Goal: Transaction & Acquisition: Purchase product/service

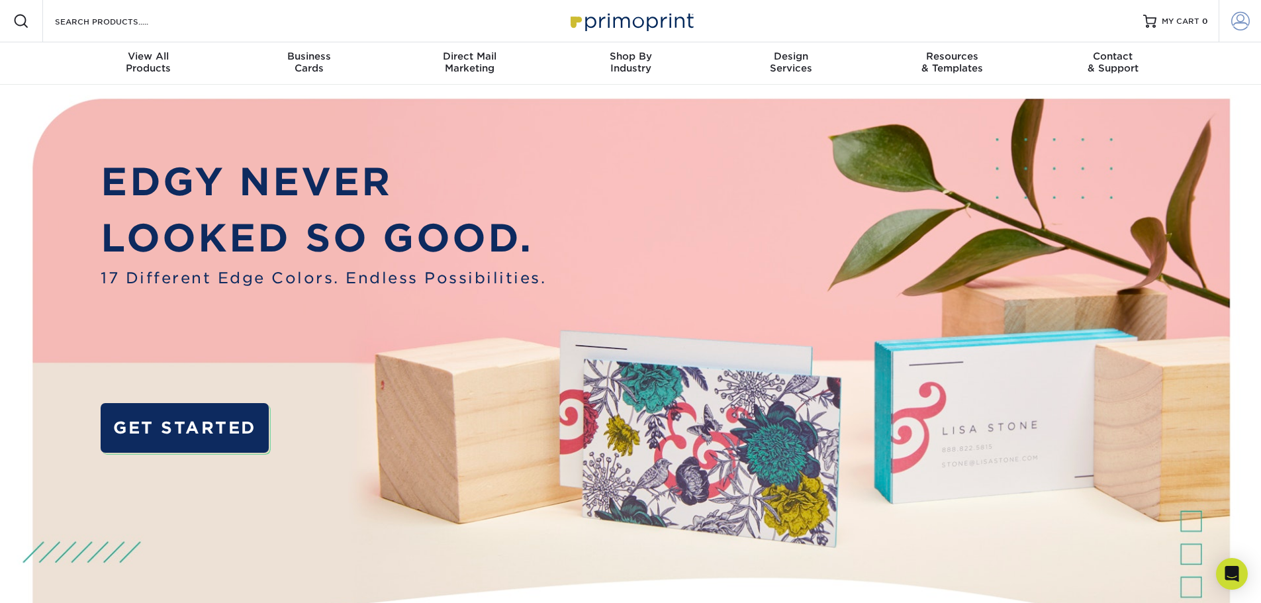
click at [1245, 23] on span at bounding box center [1241, 21] width 19 height 19
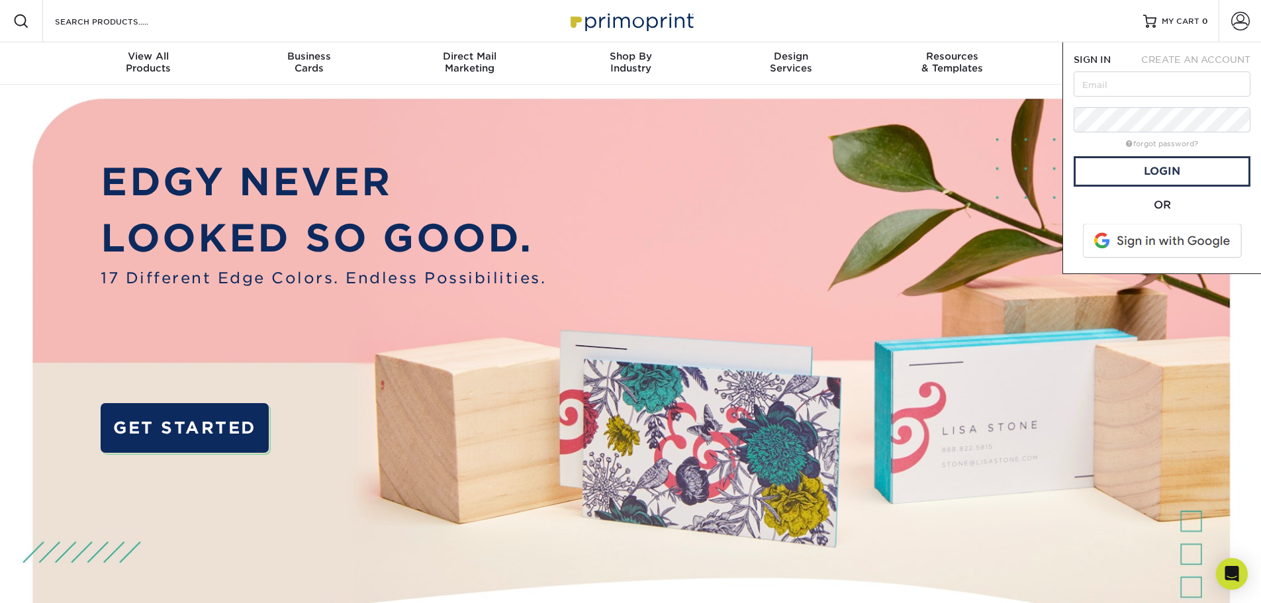
click at [1159, 242] on span at bounding box center [1163, 241] width 169 height 34
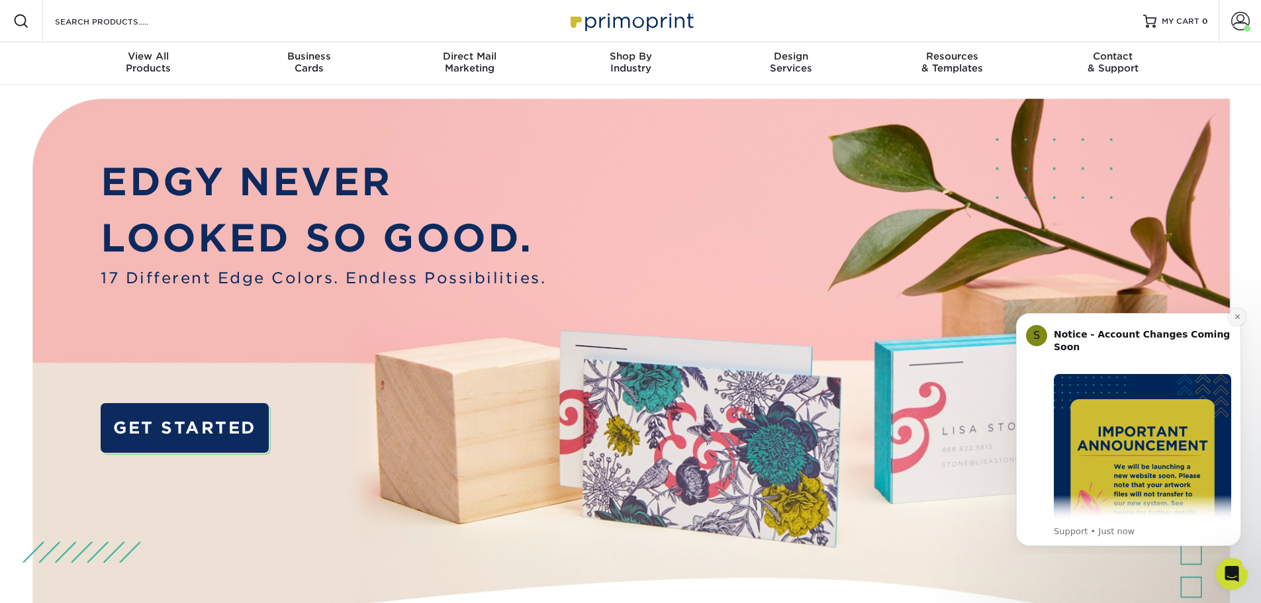
click at [1238, 317] on icon "Dismiss notification" at bounding box center [1237, 317] width 5 height 5
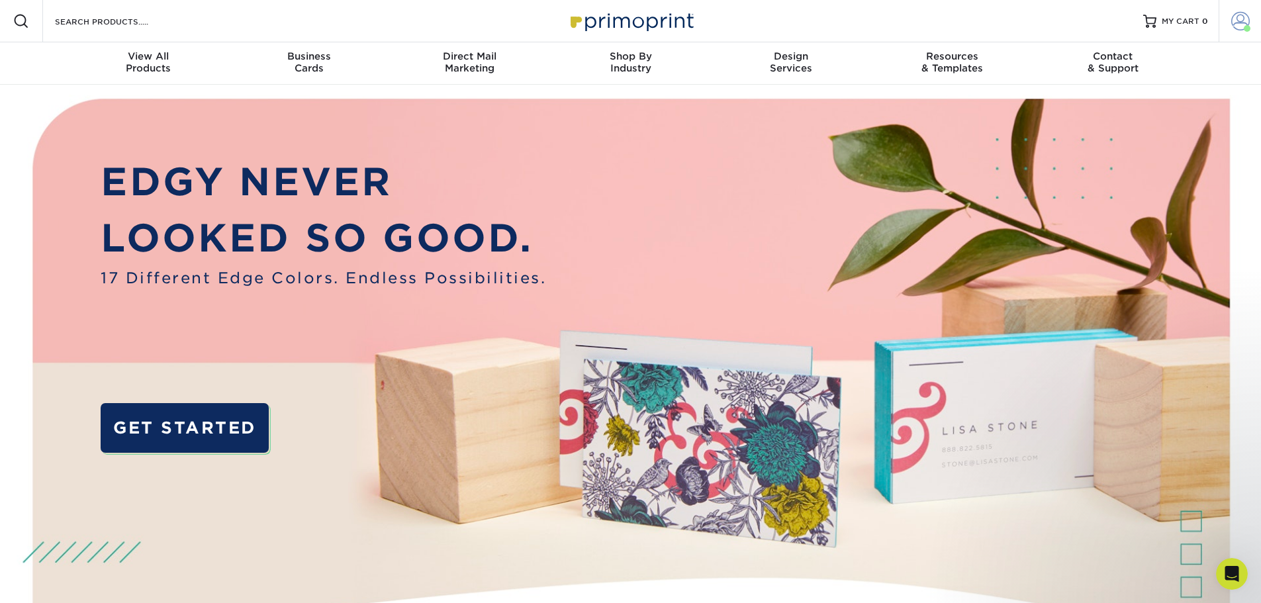
click at [1240, 29] on span at bounding box center [1241, 21] width 19 height 19
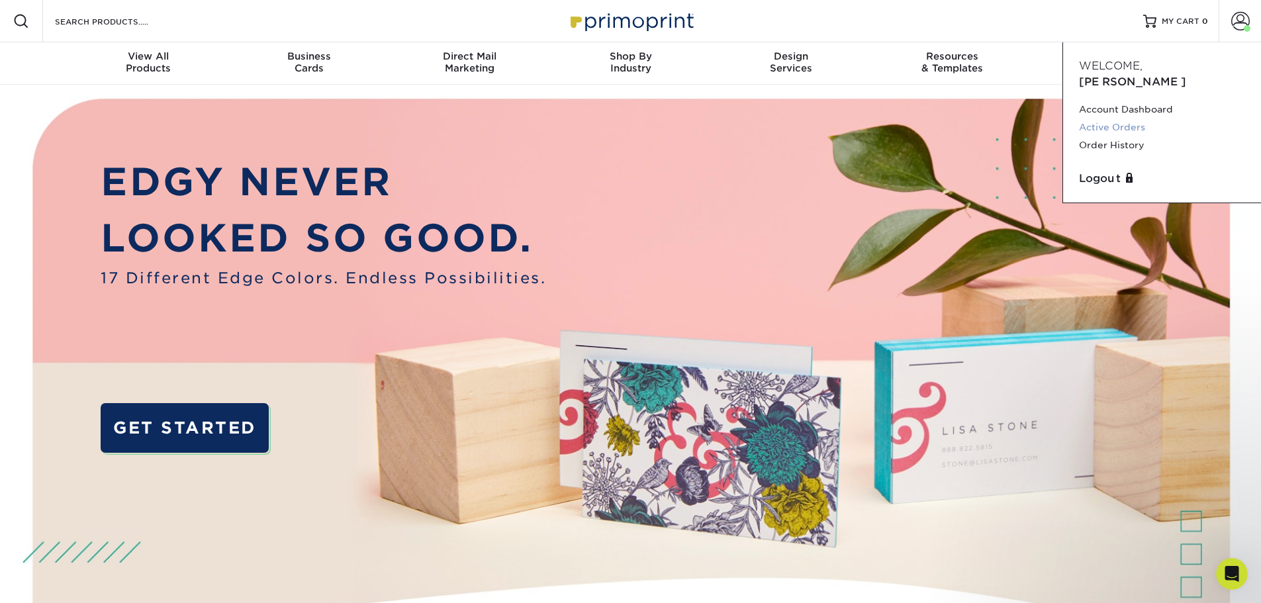
click at [1117, 119] on link "Active Orders" at bounding box center [1162, 128] width 166 height 18
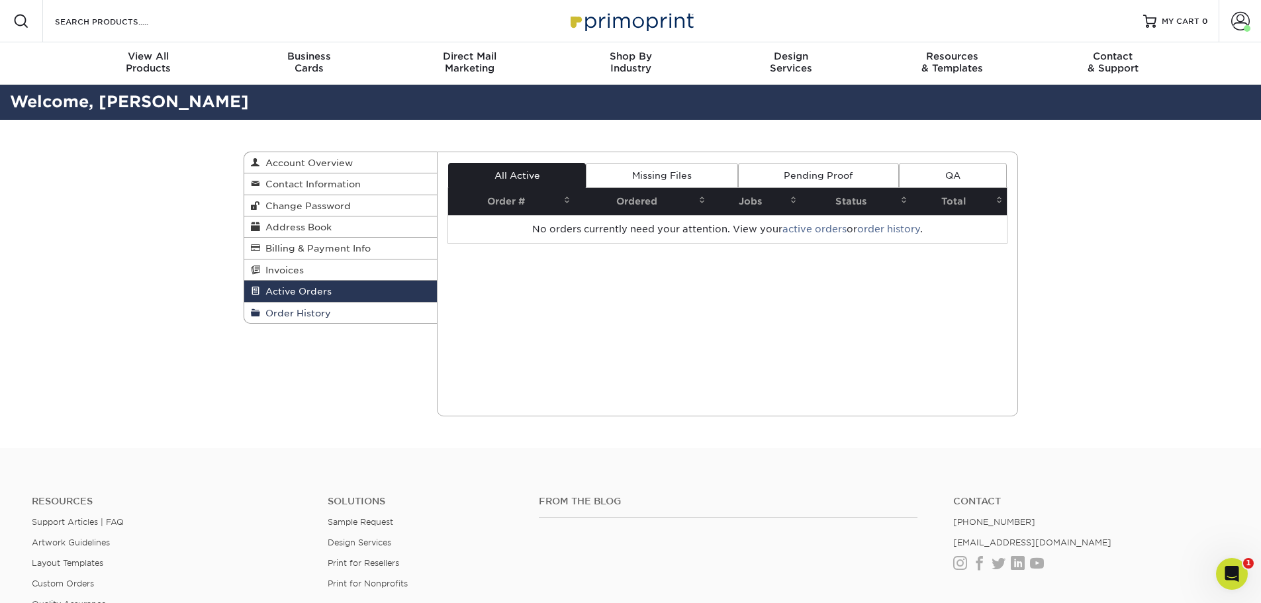
click at [299, 312] on span "Order History" at bounding box center [295, 313] width 71 height 11
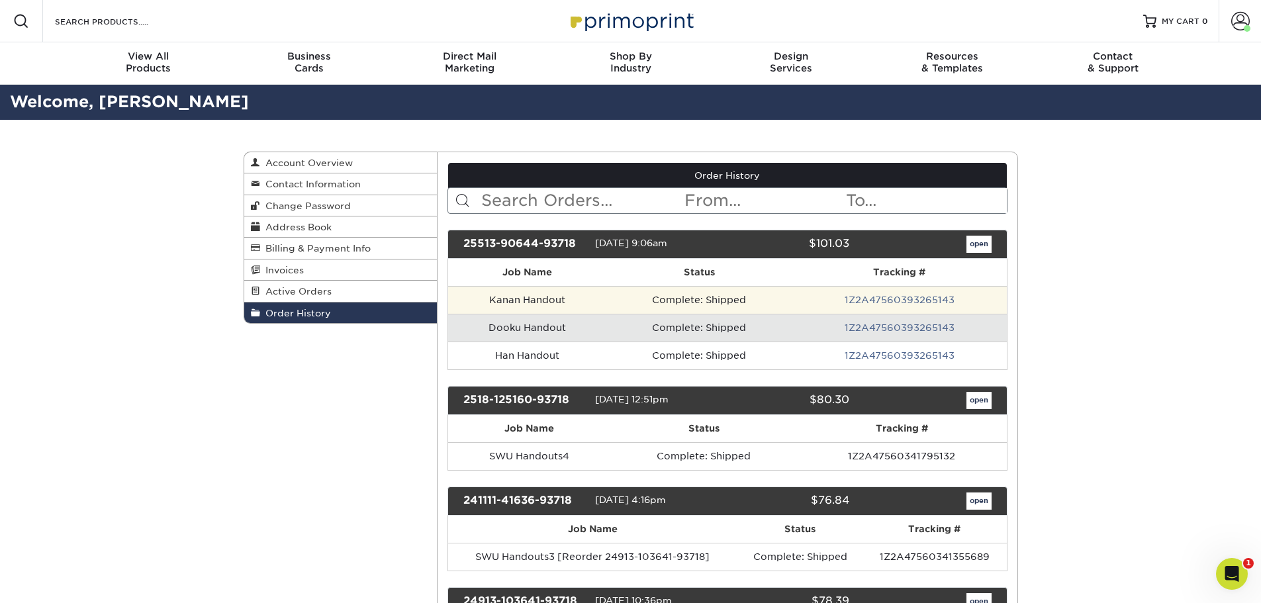
drag, startPoint x: 748, startPoint y: 298, endPoint x: 755, endPoint y: 297, distance: 6.8
click at [748, 298] on td "Complete: Shipped" at bounding box center [699, 300] width 187 height 28
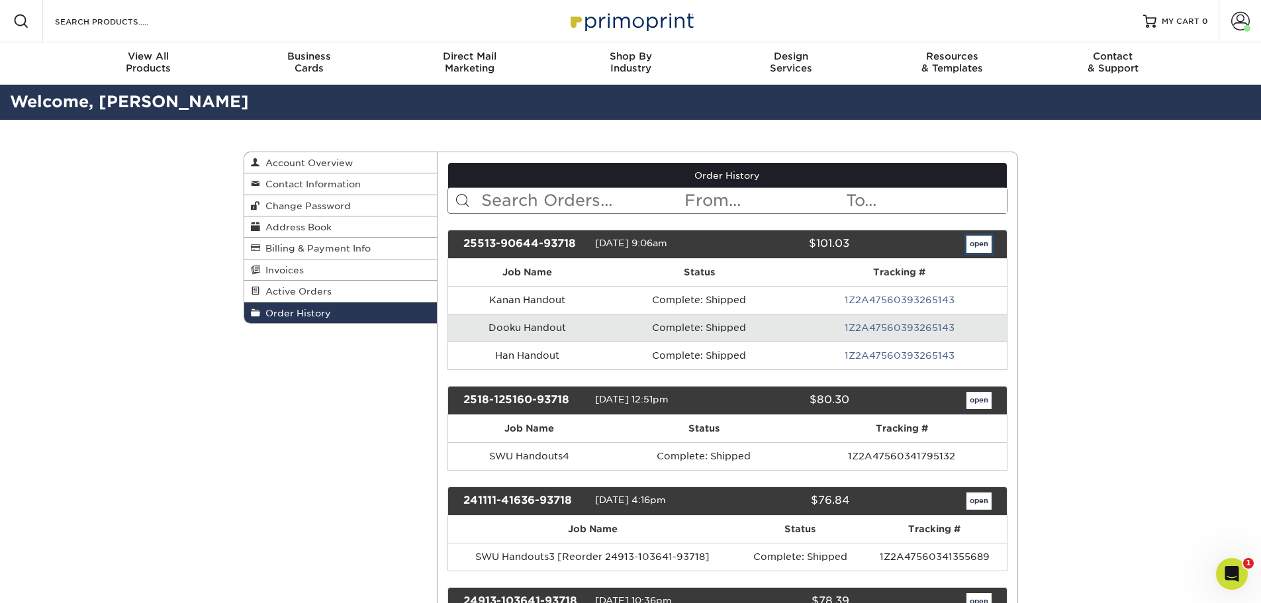
click at [977, 243] on link "open" at bounding box center [979, 244] width 25 height 17
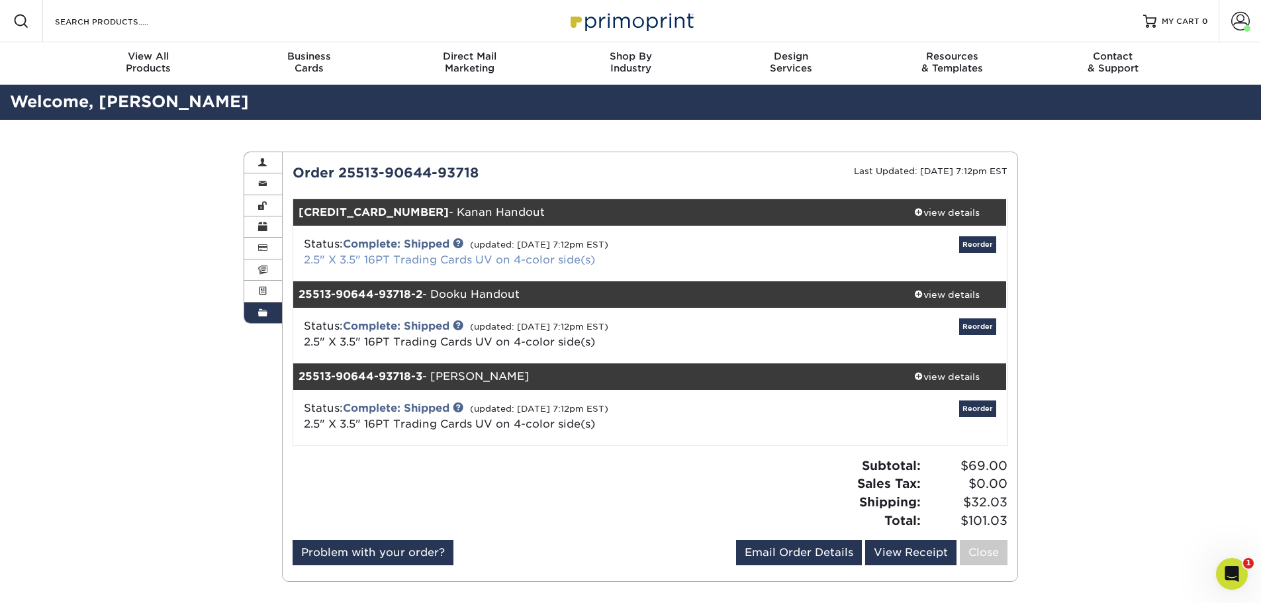
click at [532, 258] on link "2.5" X 3.5" 16PT Trading Cards UV on 4-color side(s)" at bounding box center [449, 260] width 291 height 13
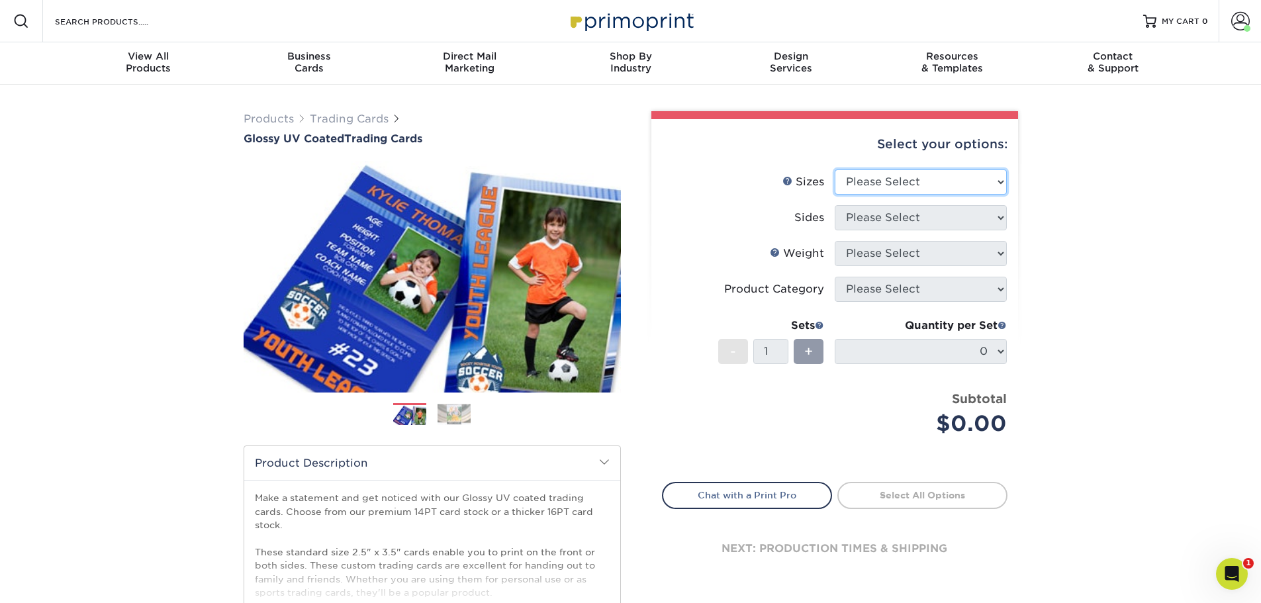
click at [896, 188] on select "Please Select 2.5" x 3.5"" at bounding box center [921, 182] width 172 height 25
select select "2.50x3.50"
click at [835, 170] on select "Please Select 2.5" x 3.5"" at bounding box center [921, 182] width 172 height 25
click at [914, 214] on select "Please Select Print Both Sides Print Front Only" at bounding box center [921, 217] width 172 height 25
select select "13abbda7-1d64-4f25-8bb2-c179b224825d"
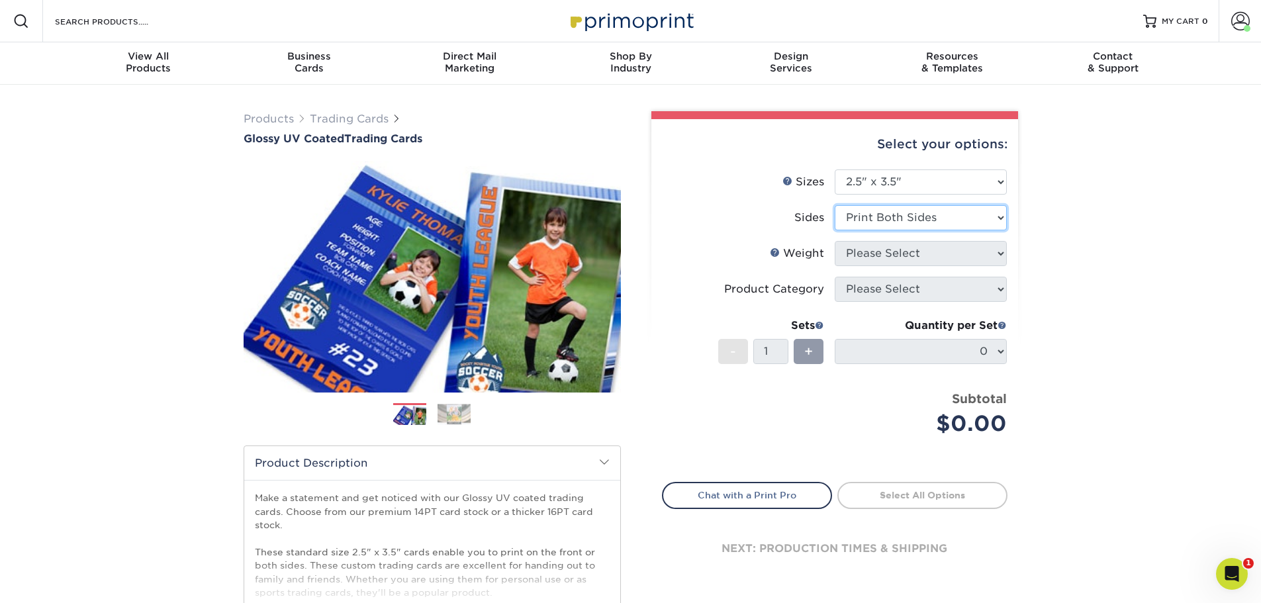
click at [835, 205] on select "Please Select Print Both Sides Print Front Only" at bounding box center [921, 217] width 172 height 25
click at [926, 255] on select "Please Select 16PT 14PT 18PT C1S" at bounding box center [921, 253] width 172 height 25
click at [926, 254] on select "Please Select 16PT 14PT 18PT C1S" at bounding box center [921, 253] width 172 height 25
click at [1250, 25] on link "Account" at bounding box center [1240, 21] width 42 height 42
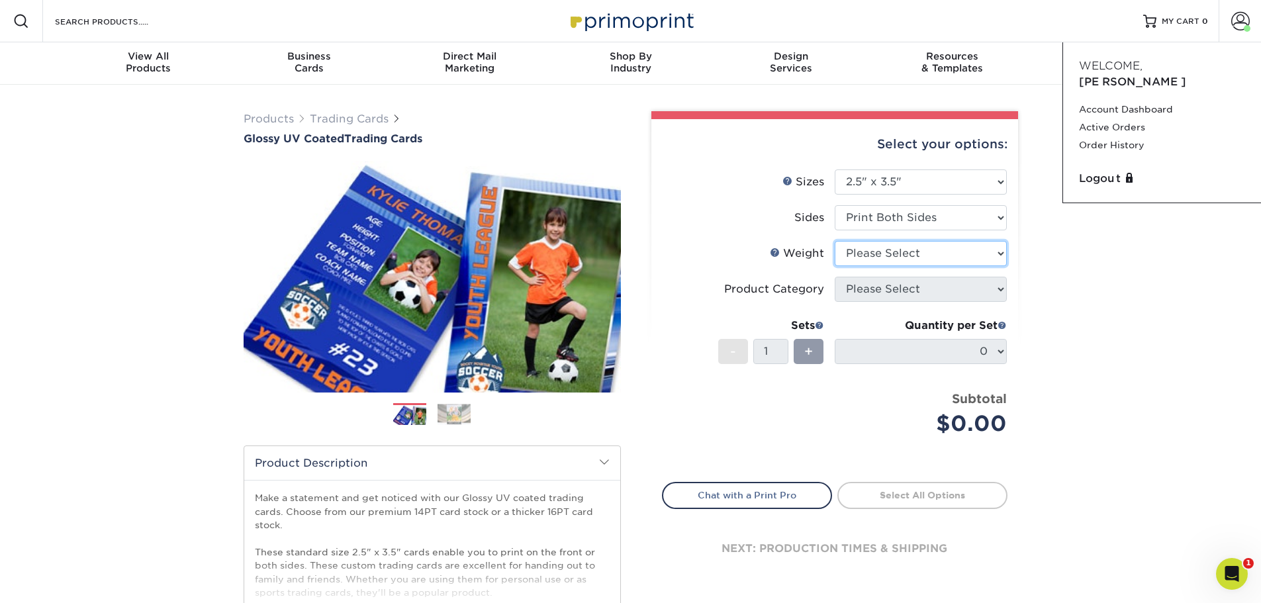
click at [907, 254] on select "Please Select 16PT 14PT 18PT C1S" at bounding box center [921, 253] width 172 height 25
select select "16PT"
click at [835, 241] on select "Please Select 16PT 14PT 18PT C1S" at bounding box center [921, 253] width 172 height 25
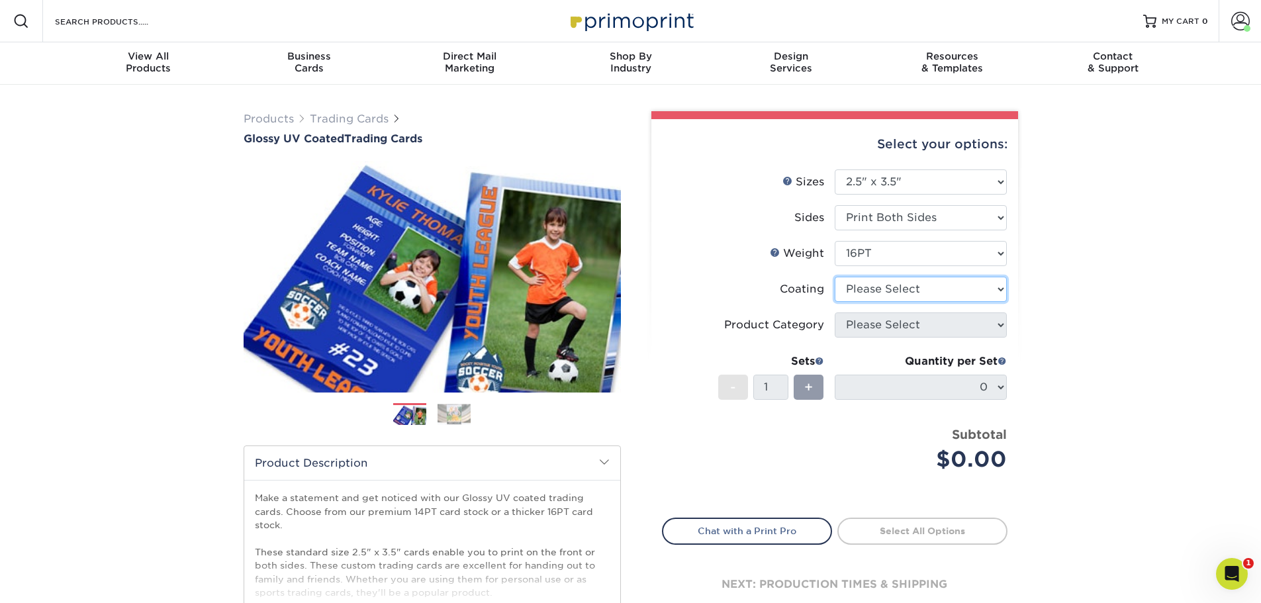
click at [900, 287] on select at bounding box center [921, 289] width 172 height 25
select select "ae367451-b2b8-45df-a344-0f05b6a12993"
click at [835, 277] on select at bounding box center [921, 289] width 172 height 25
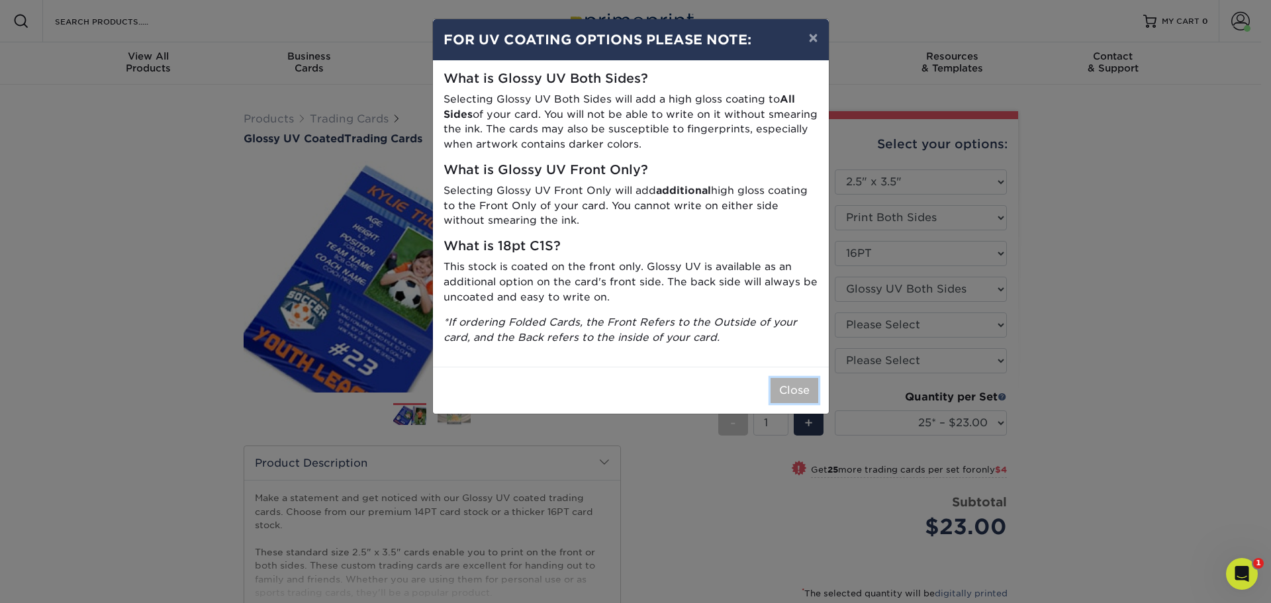
click at [789, 385] on button "Close" at bounding box center [795, 390] width 48 height 25
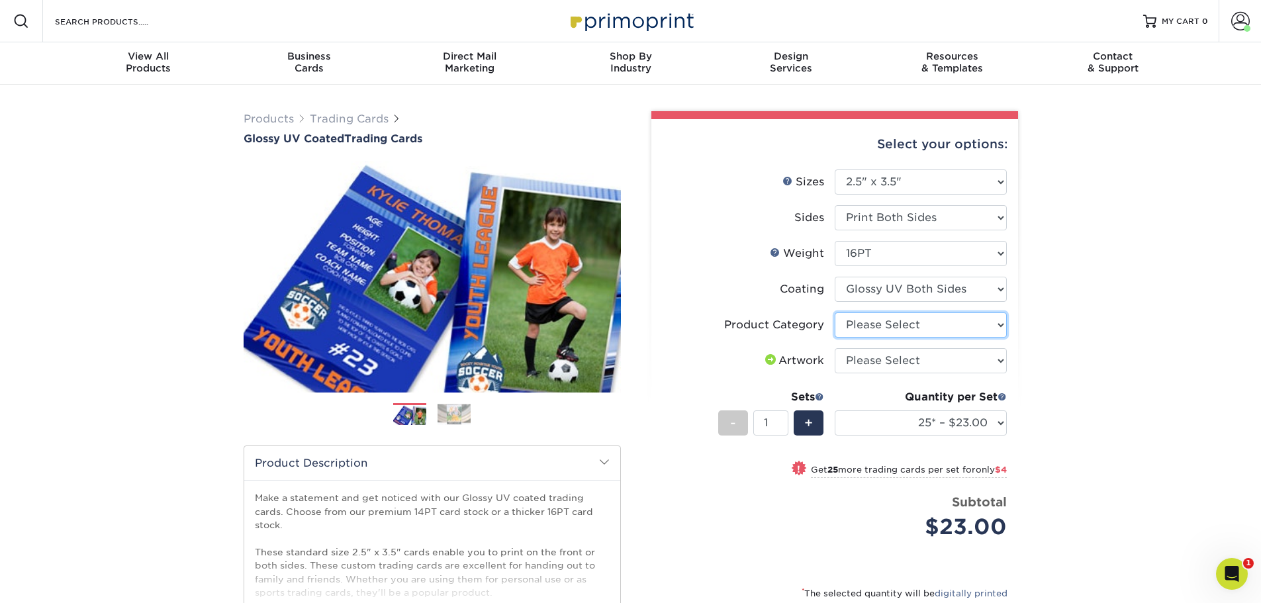
click at [951, 316] on select "Please Select Trading Cards" at bounding box center [921, 325] width 172 height 25
select select "c2f9bce9-36c2-409d-b101-c29d9d031e18"
click at [835, 313] on select "Please Select Trading Cards" at bounding box center [921, 325] width 172 height 25
click at [956, 352] on select "Please Select I will upload files I need a design - $100" at bounding box center [921, 360] width 172 height 25
select select "upload"
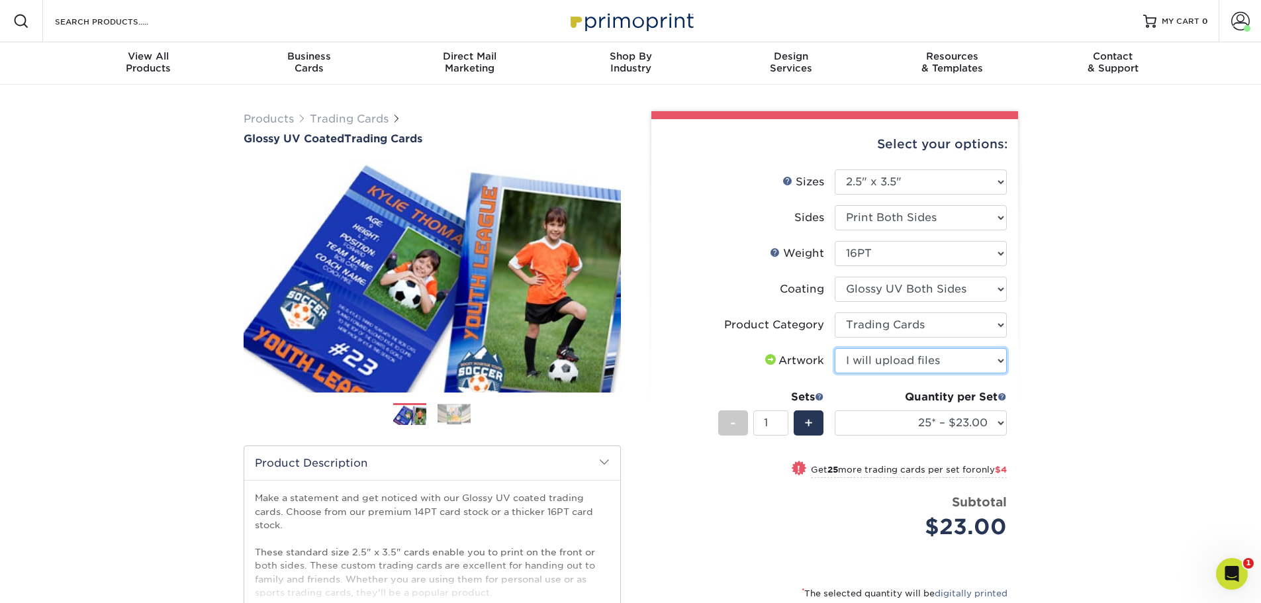
click at [835, 348] on select "Please Select I will upload files I need a design - $100" at bounding box center [921, 360] width 172 height 25
click at [996, 423] on select "25* – $23.00 50* – $27.00 75* – $33.00 100* – $37.00 250* – $47.00 500 – $58.00…" at bounding box center [921, 423] width 172 height 25
select select "50* – $27.00"
click at [835, 411] on select "25* – $23.00 50* – $27.00 75* – $33.00 100* – $37.00 250* – $47.00 500 – $58.00…" at bounding box center [921, 423] width 172 height 25
click at [1082, 334] on div "Products Trading Cards Glossy UV Coated Trading Cards Previous Next /" at bounding box center [630, 438] width 1261 height 707
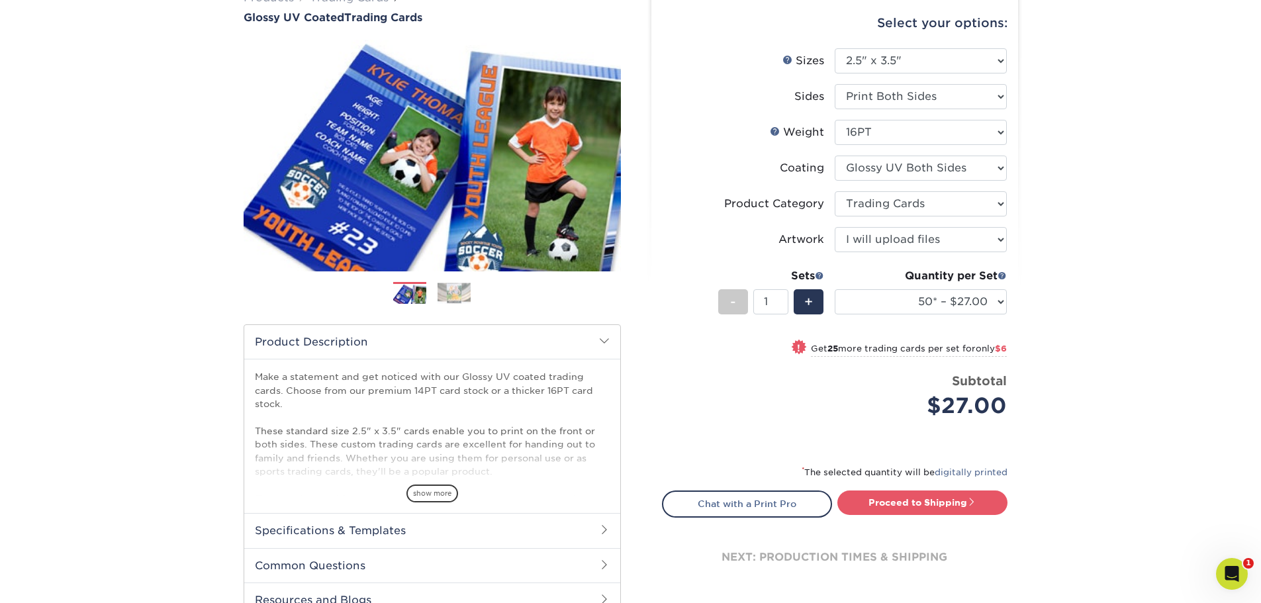
scroll to position [132, 0]
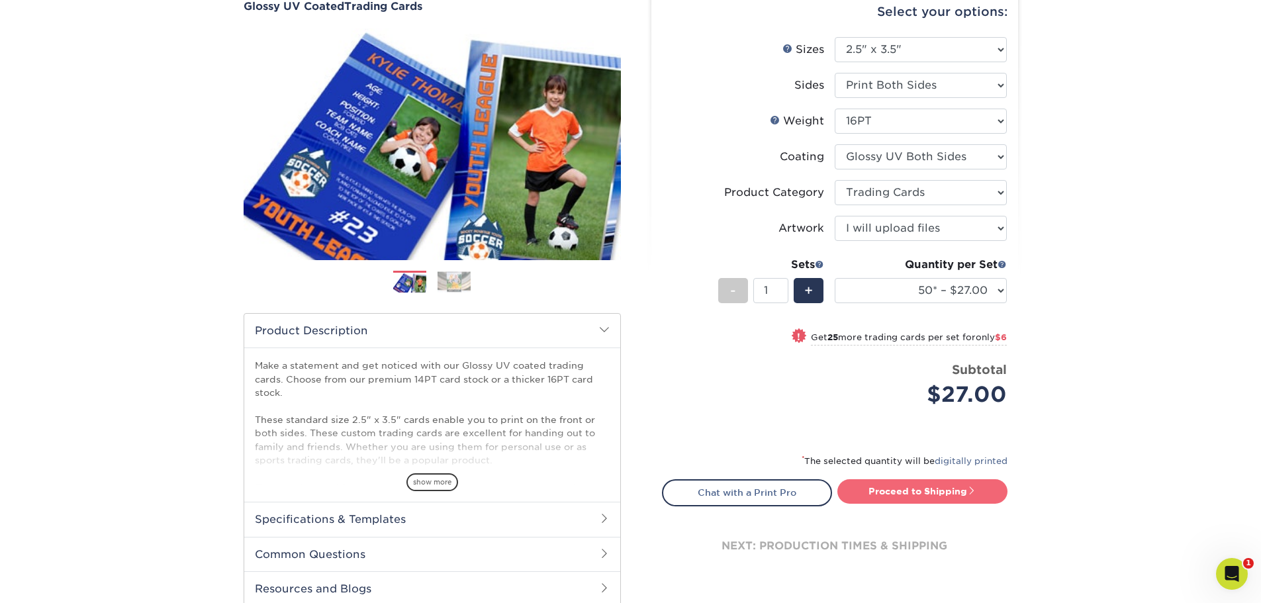
click at [965, 485] on link "Proceed to Shipping" at bounding box center [923, 491] width 170 height 24
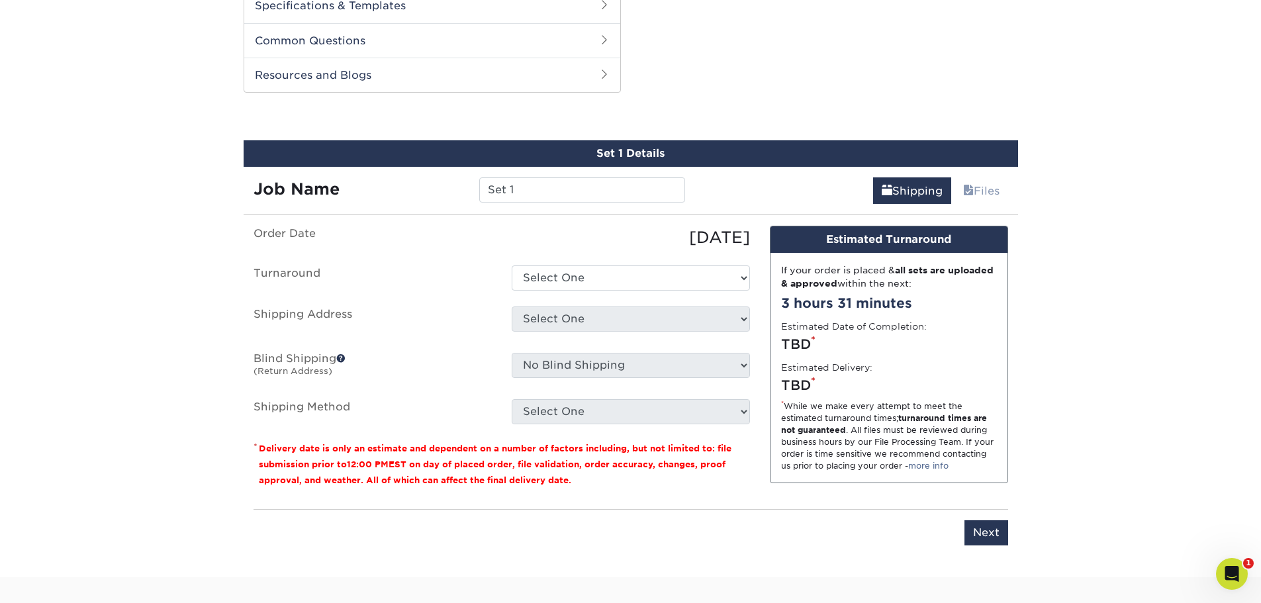
scroll to position [674, 0]
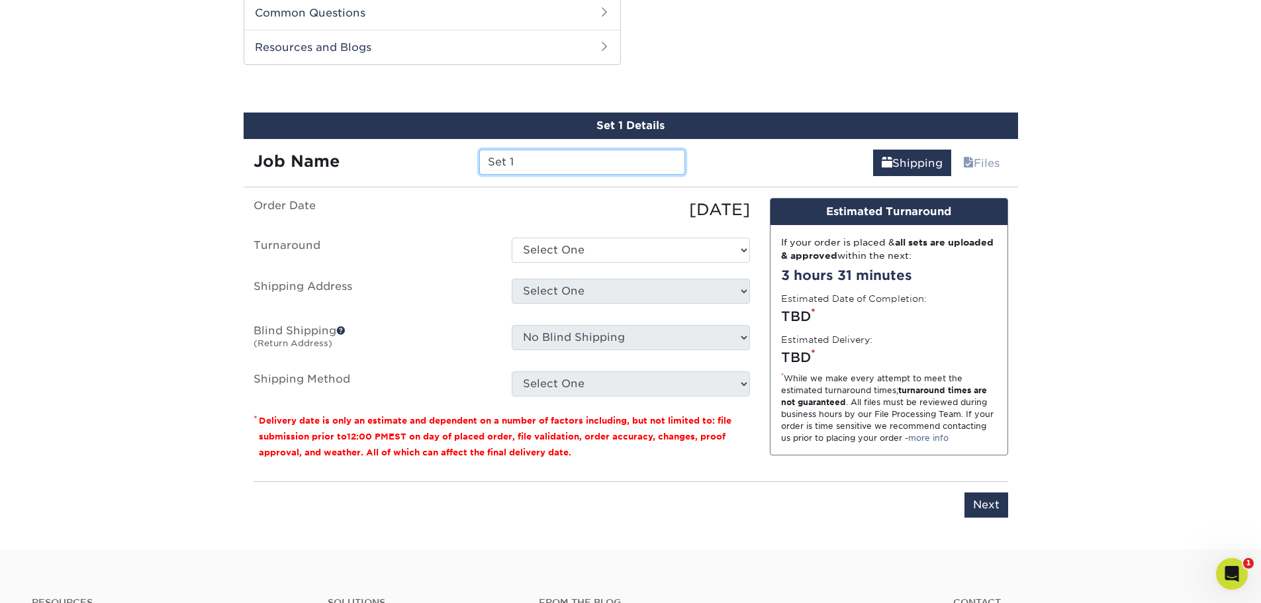
drag, startPoint x: 561, startPoint y: 170, endPoint x: 454, endPoint y: 161, distance: 107.6
click at [454, 161] on div "Job Name Set 1" at bounding box center [470, 162] width 452 height 25
type input "Spy Handout"
click at [565, 246] on select "Select One 2-4 Business Days 2 Day Next Business Day" at bounding box center [631, 250] width 238 height 25
select select "82beddb5-c54d-423a-8ce5-923ee572a69c"
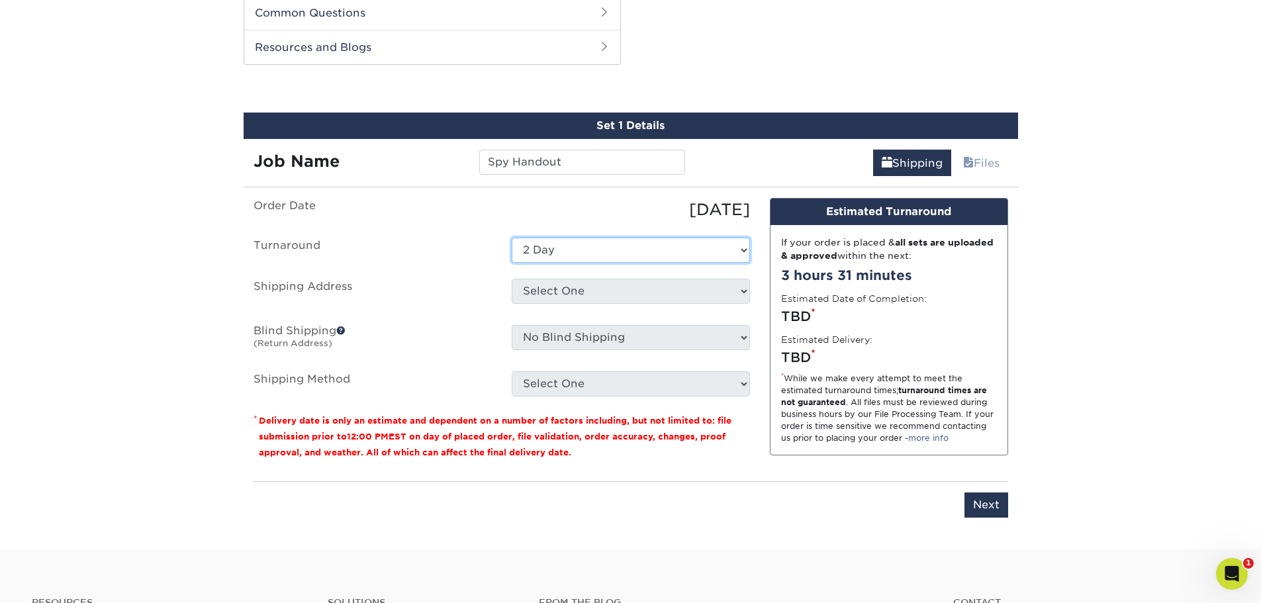
click at [512, 238] on select "Select One 2-4 Business Days 2 Day Next Business Day" at bounding box center [631, 250] width 238 height 25
click at [574, 292] on select "Select One Jonathan Home Va + Add New Address" at bounding box center [631, 291] width 238 height 25
select select "256433"
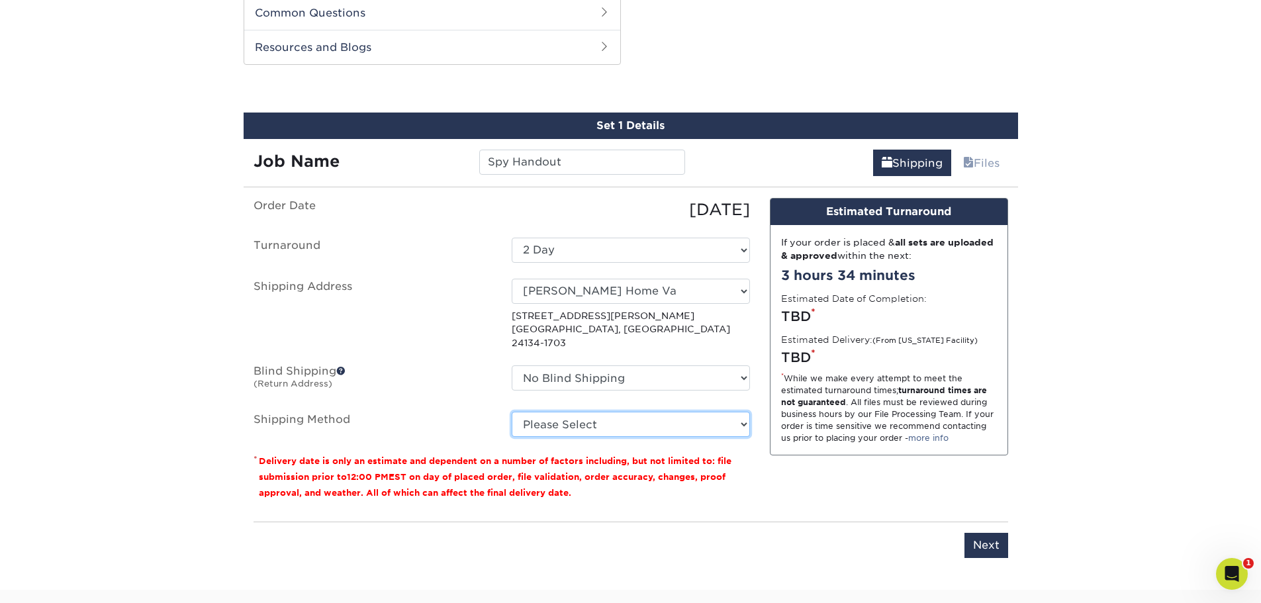
click at [568, 412] on select "Please Select Ground Shipping (+$32.96) 3 Day Shipping Service (+$37.88) 2 Day …" at bounding box center [631, 424] width 238 height 25
select select "03"
click at [512, 412] on select "Please Select Ground Shipping (+$32.96) 3 Day Shipping Service (+$37.88) 2 Day …" at bounding box center [631, 424] width 238 height 25
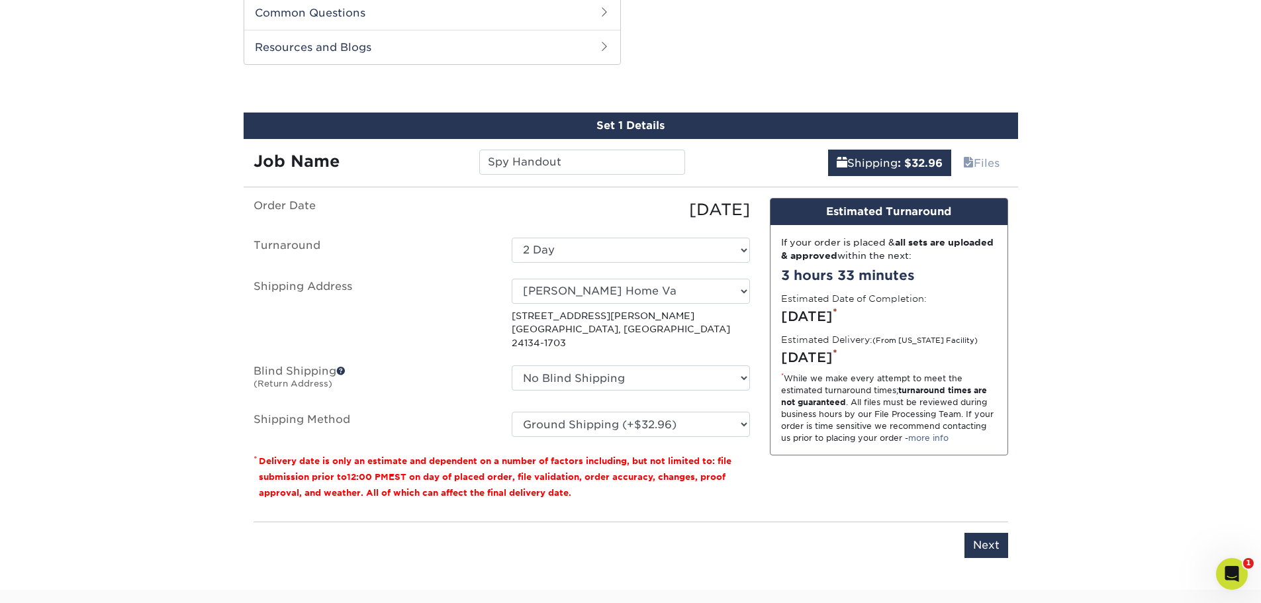
click at [426, 381] on label "Blind Shipping (Return Address)" at bounding box center [373, 380] width 258 height 30
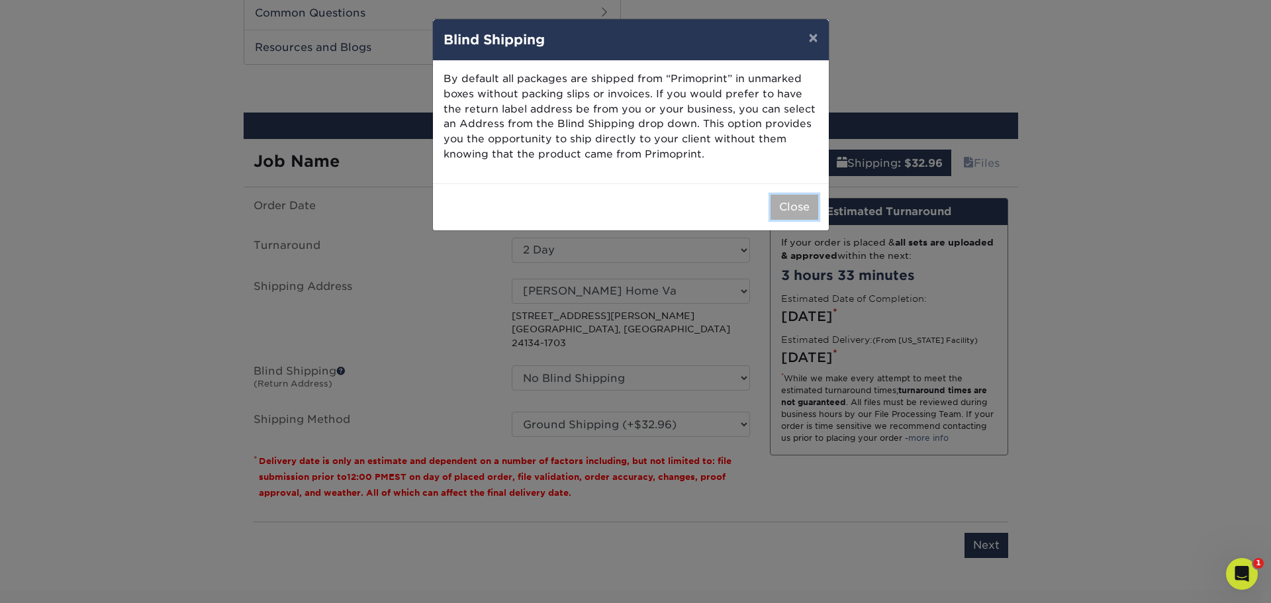
click at [794, 206] on button "Close" at bounding box center [795, 207] width 48 height 25
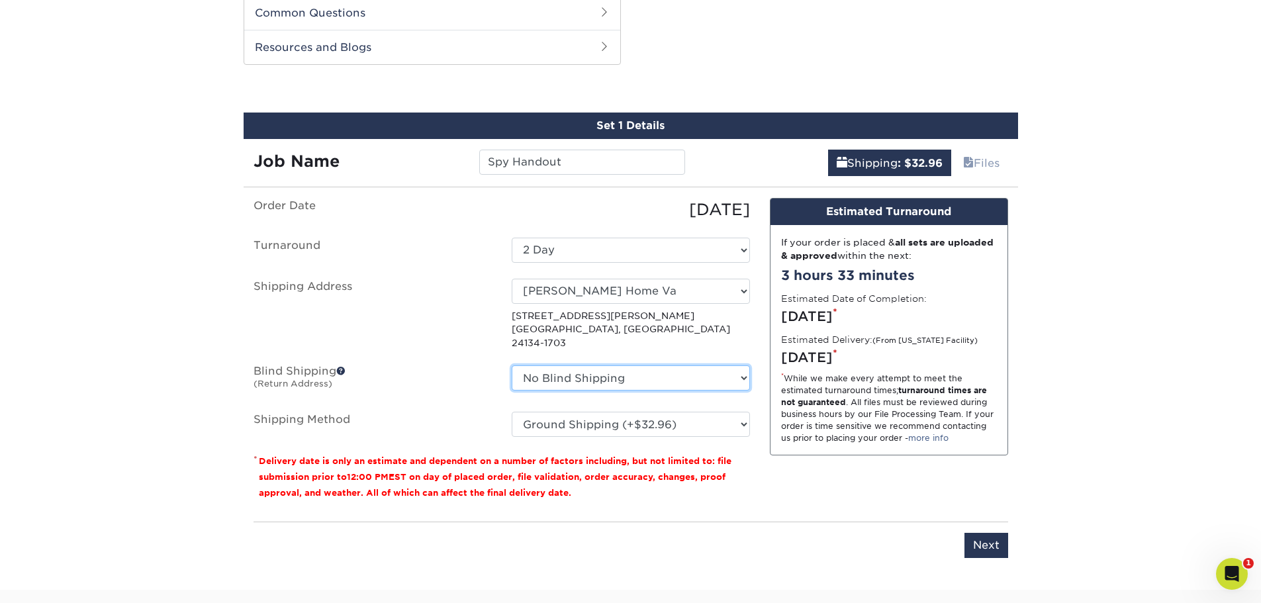
click at [660, 365] on select "No Blind Shipping Jonathan Home Va + Add New Address" at bounding box center [631, 377] width 238 height 25
select select "256433"
click at [512, 365] on select "No Blind Shipping Jonathan Home Va + Add New Address" at bounding box center [631, 377] width 238 height 25
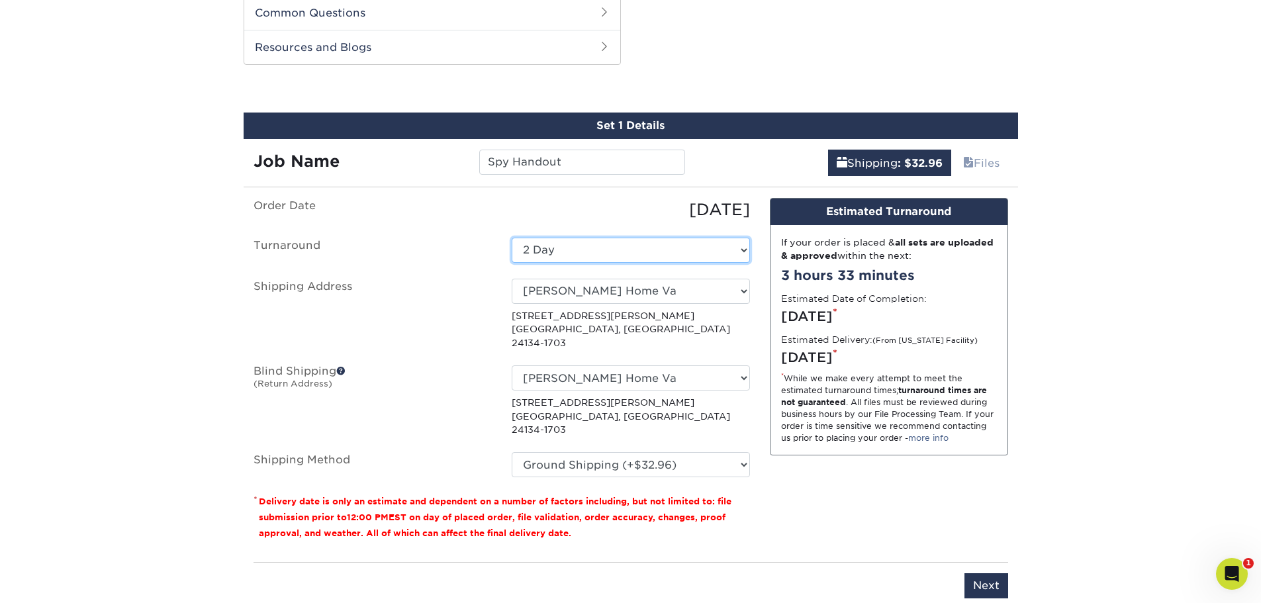
click at [691, 250] on select "Select One 2-4 Business Days 2 Day Next Business Day" at bounding box center [631, 250] width 238 height 25
click at [687, 248] on select "Select One 2-4 Business Days 2 Day Next Business Day" at bounding box center [631, 250] width 238 height 25
select select "39596162-017c-462f-bc43-9f550c8c2591"
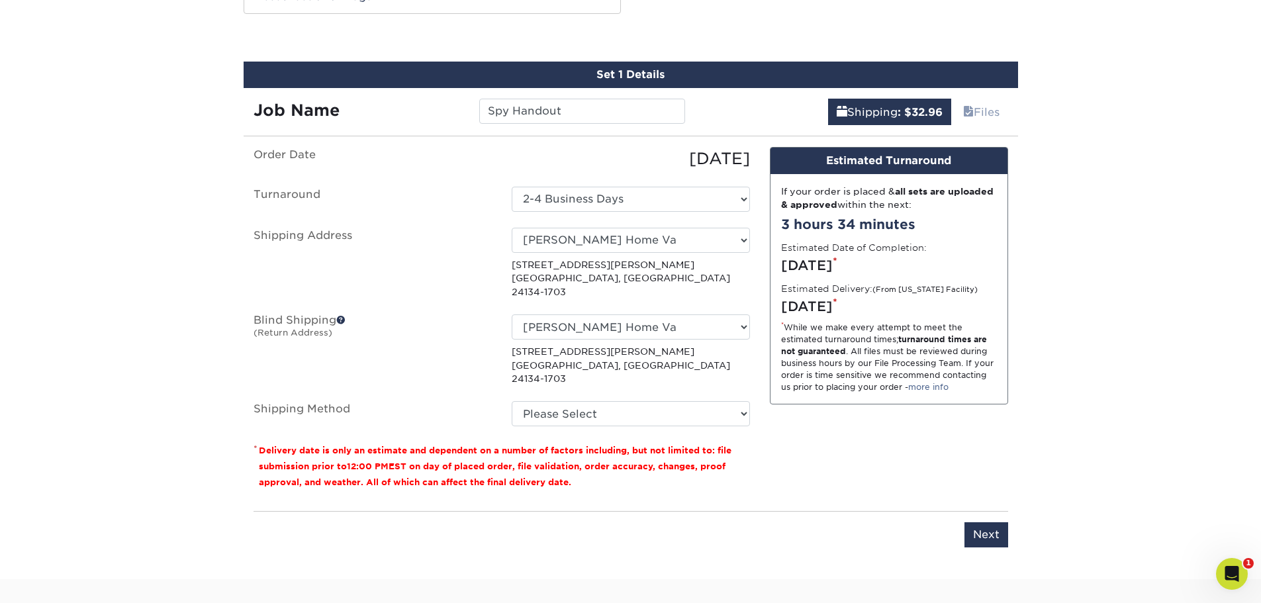
scroll to position [740, 0]
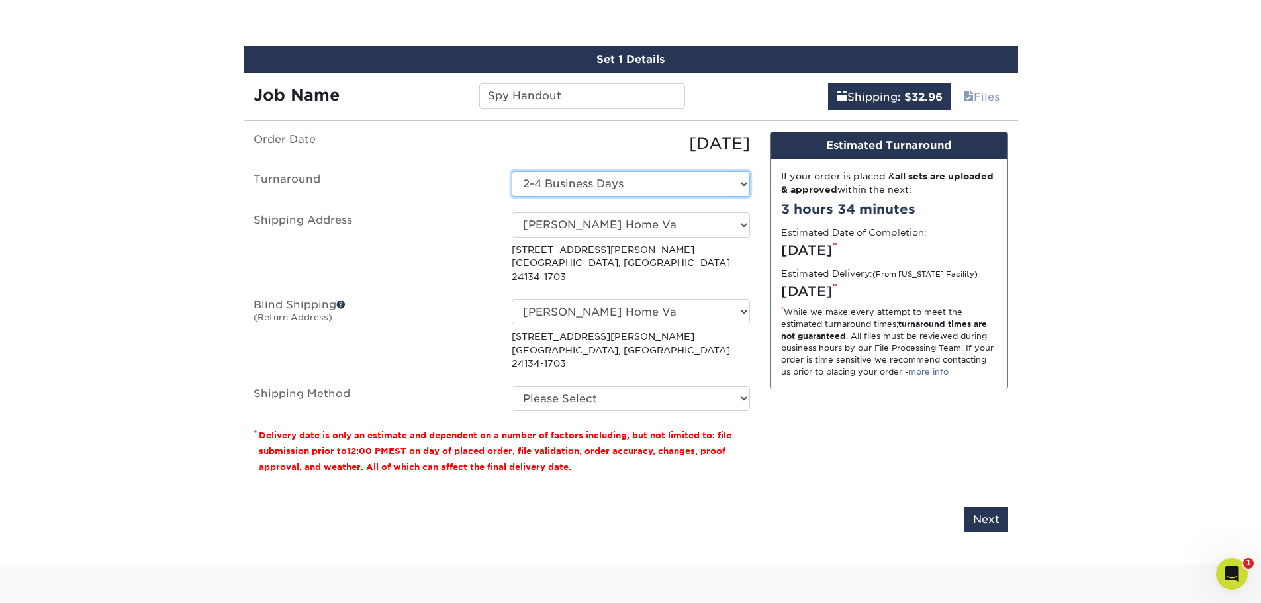
click at [728, 185] on select "Select One 2-4 Business Days 2 Day Next Business Day" at bounding box center [631, 183] width 238 height 25
click at [694, 386] on select "Please Select Ground Shipping (+$32.96) 3 Day Shipping Service (+$37.88) 2 Day …" at bounding box center [631, 398] width 238 height 25
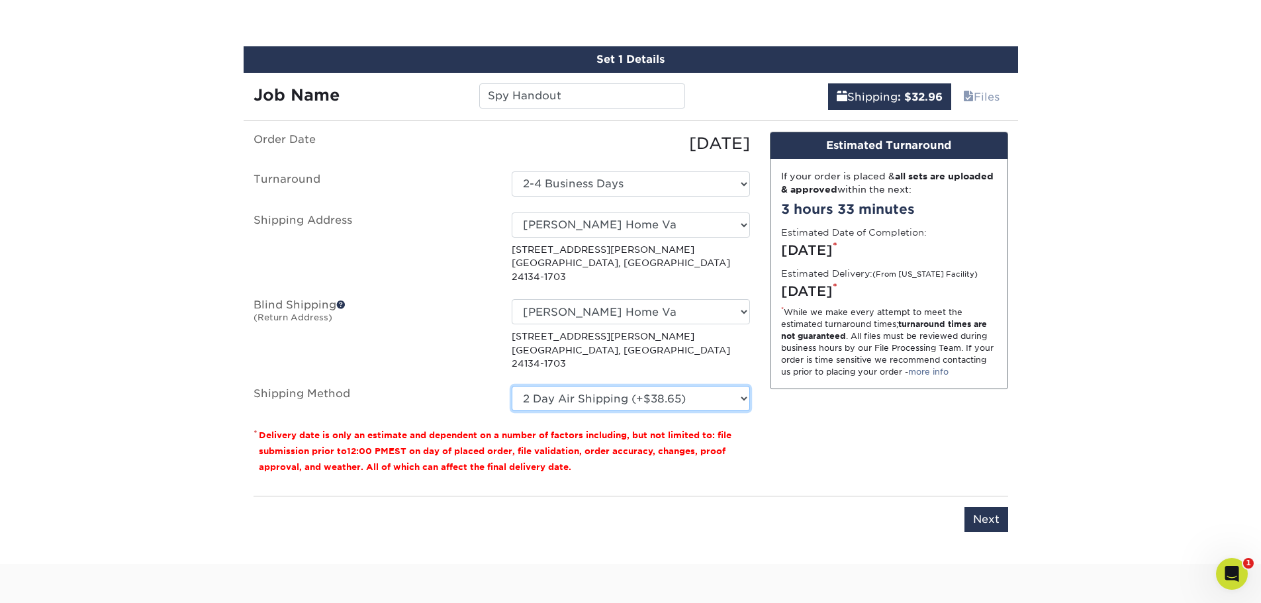
click at [512, 386] on select "Please Select Ground Shipping (+$32.96) 3 Day Shipping Service (+$37.88) 2 Day …" at bounding box center [631, 398] width 238 height 25
click at [626, 386] on select "Please Select Ground Shipping (+$32.96) 3 Day Shipping Service (+$37.88) 2 Day …" at bounding box center [631, 398] width 238 height 25
click at [512, 386] on select "Please Select Ground Shipping (+$32.96) 3 Day Shipping Service (+$37.88) 2 Day …" at bounding box center [631, 398] width 238 height 25
click at [645, 386] on select "Please Select Ground Shipping (+$32.96) 3 Day Shipping Service (+$37.88) 2 Day …" at bounding box center [631, 398] width 238 height 25
click at [512, 386] on select "Please Select Ground Shipping (+$32.96) 3 Day Shipping Service (+$37.88) 2 Day …" at bounding box center [631, 398] width 238 height 25
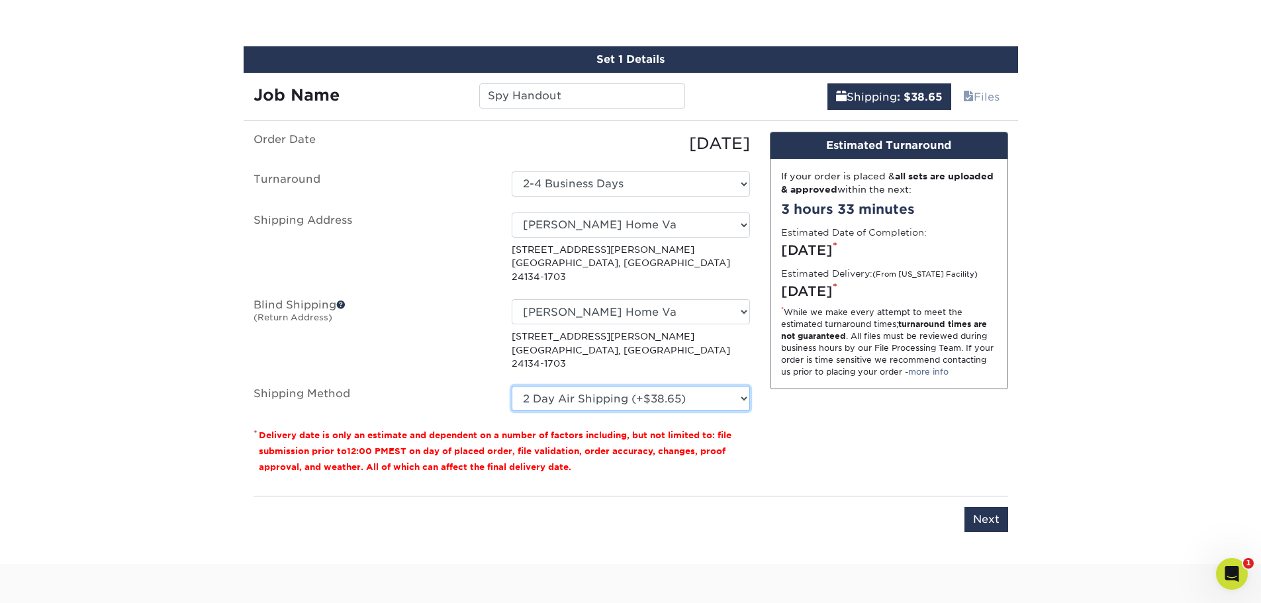
click at [646, 386] on select "Please Select Ground Shipping (+$32.96) 3 Day Shipping Service (+$37.88) 2 Day …" at bounding box center [631, 398] width 238 height 25
click at [512, 386] on select "Please Select Ground Shipping (+$32.96) 3 Day Shipping Service (+$37.88) 2 Day …" at bounding box center [631, 398] width 238 height 25
click at [780, 417] on div "Design Estimated Turnaround If your order is placed & all sets are uploaded & a…" at bounding box center [889, 309] width 258 height 354
click at [698, 386] on select "Please Select Ground Shipping (+$32.96) 3 Day Shipping Service (+$37.88) 2 Day …" at bounding box center [631, 398] width 238 height 25
click at [512, 386] on select "Please Select Ground Shipping (+$32.96) 3 Day Shipping Service (+$37.88) 2 Day …" at bounding box center [631, 398] width 238 height 25
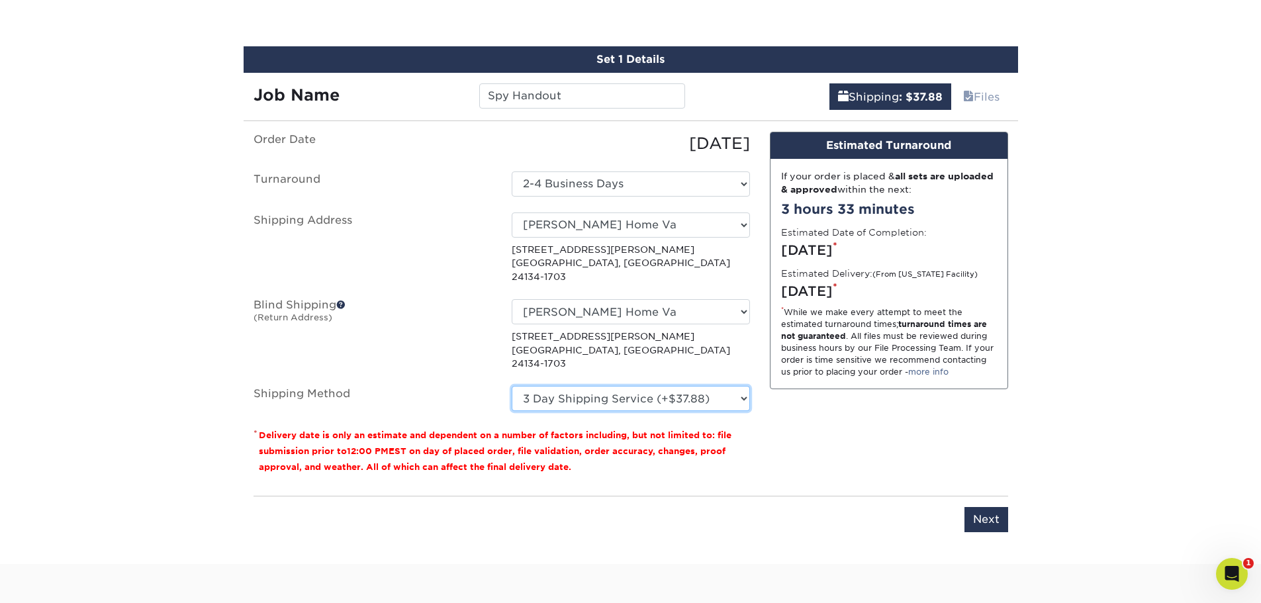
click at [681, 386] on select "Please Select Ground Shipping (+$32.96) 3 Day Shipping Service (+$37.88) 2 Day …" at bounding box center [631, 398] width 238 height 25
click at [512, 386] on select "Please Select Ground Shipping (+$32.96) 3 Day Shipping Service (+$37.88) 2 Day …" at bounding box center [631, 398] width 238 height 25
click at [683, 386] on select "Please Select Ground Shipping (+$32.96) 3 Day Shipping Service (+$37.88) 2 Day …" at bounding box center [631, 398] width 238 height 25
select select "03"
click at [512, 386] on select "Please Select Ground Shipping (+$32.96) 3 Day Shipping Service (+$37.88) 2 Day …" at bounding box center [631, 398] width 238 height 25
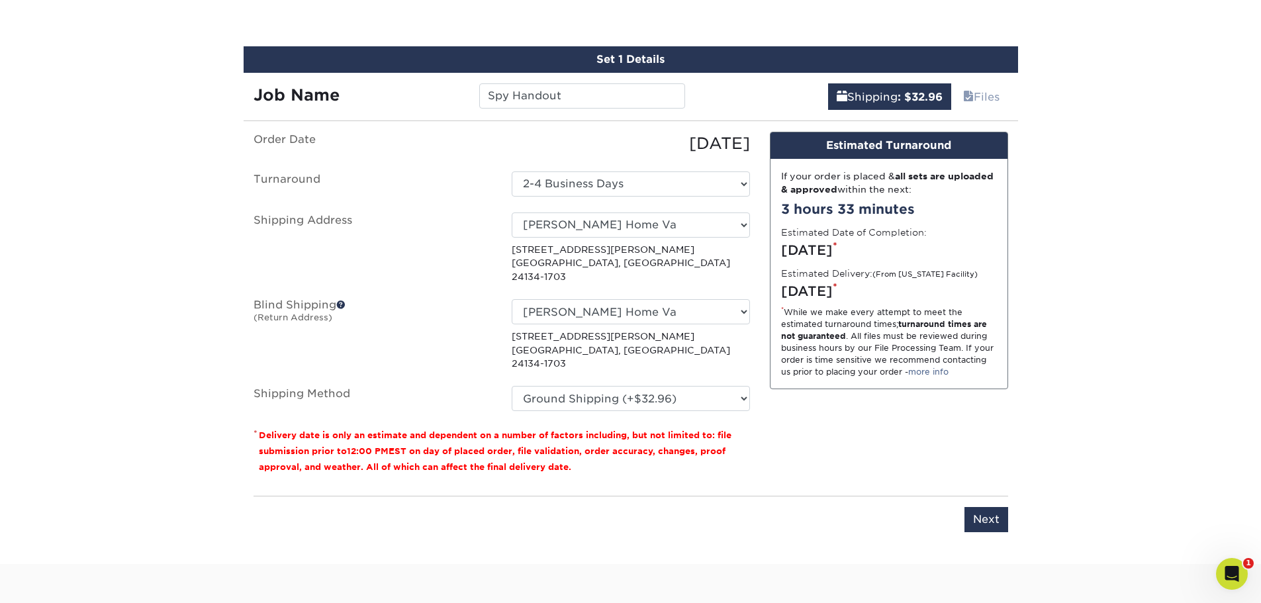
click at [797, 376] on div "* While we make every attempt to meet the estimated turnaround times; turnaroun…" at bounding box center [889, 343] width 216 height 72
click at [705, 191] on select "Select One 2-4 Business Days 2 Day Next Business Day" at bounding box center [631, 183] width 238 height 25
select select "82beddb5-c54d-423a-8ce5-923ee572a69c"
click at [715, 386] on select "Please Select Ground Shipping (+$32.96) 3 Day Shipping Service (+$37.88) 2 Day …" at bounding box center [631, 398] width 238 height 25
select select "03"
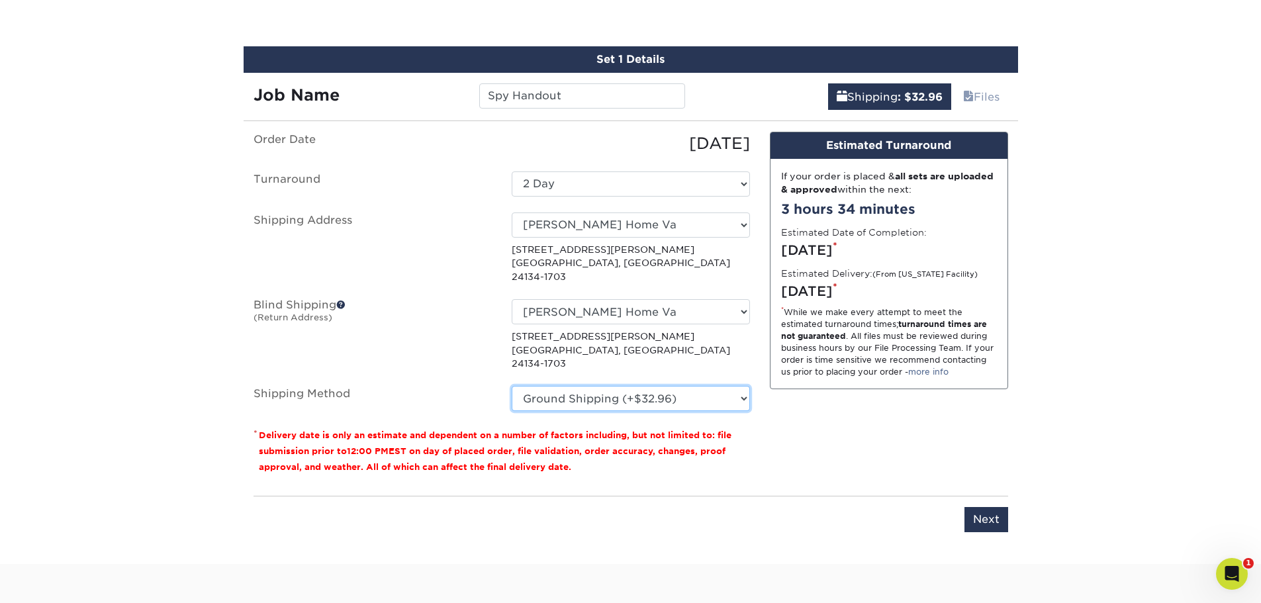
click at [512, 386] on select "Please Select Ground Shipping (+$32.96) 3 Day Shipping Service (+$37.88) 2 Day …" at bounding box center [631, 398] width 238 height 25
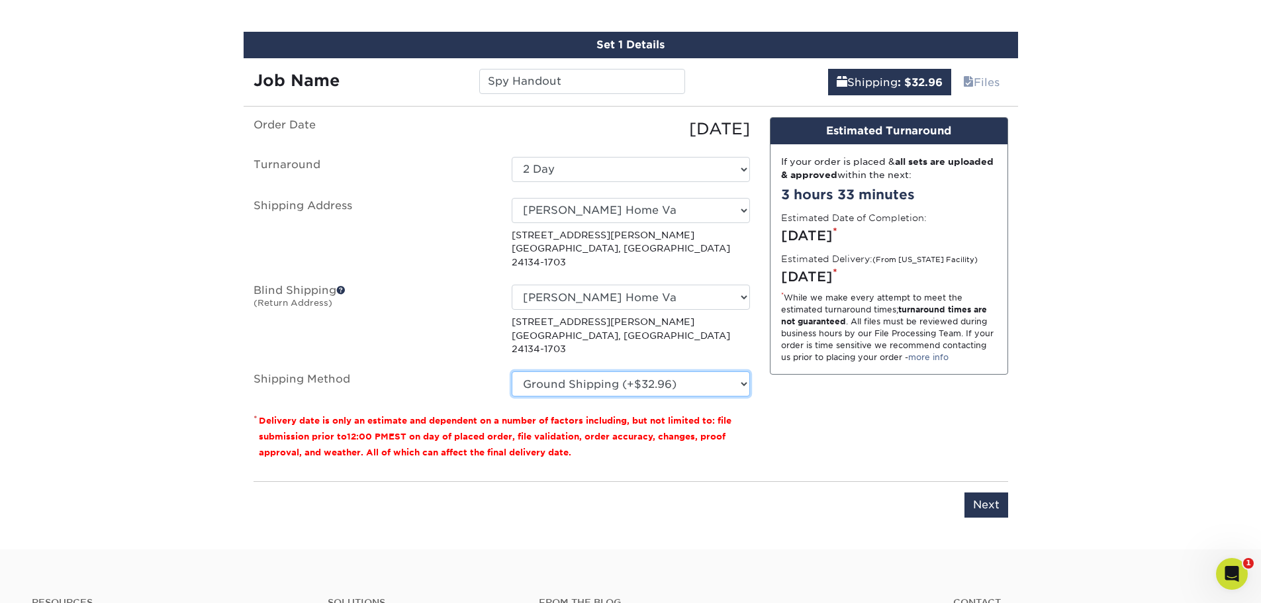
scroll to position [731, 0]
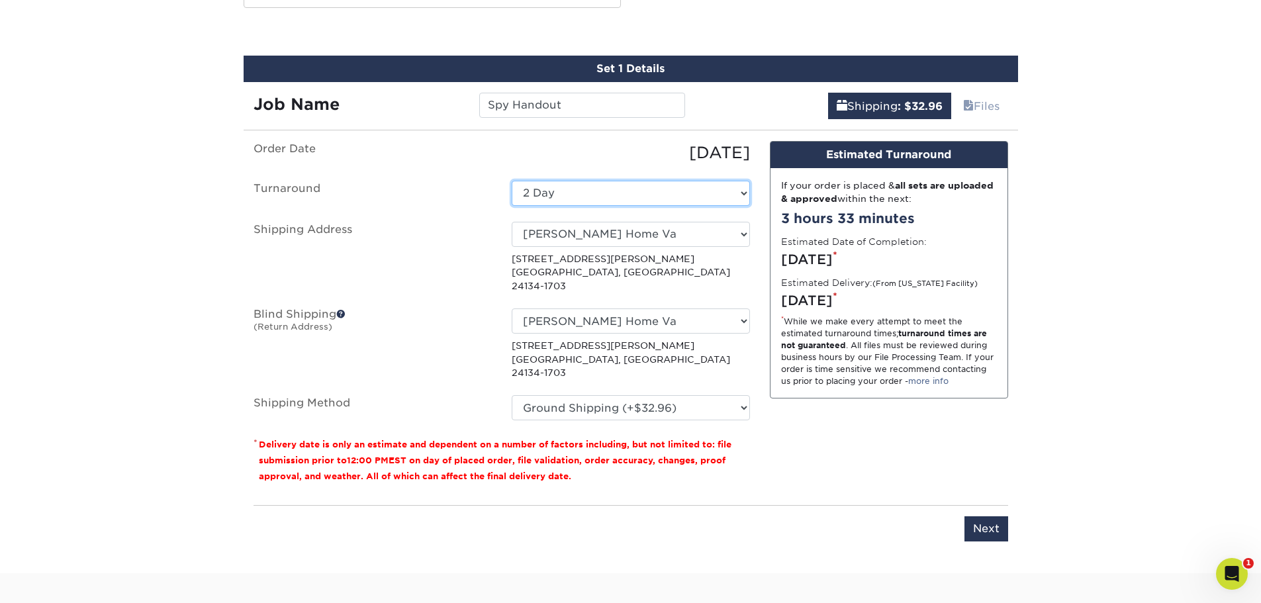
click at [699, 199] on select "Select One 2-4 Business Days 2 Day Next Business Day" at bounding box center [631, 193] width 238 height 25
select select "39596162-017c-462f-bc43-9f550c8c2591"
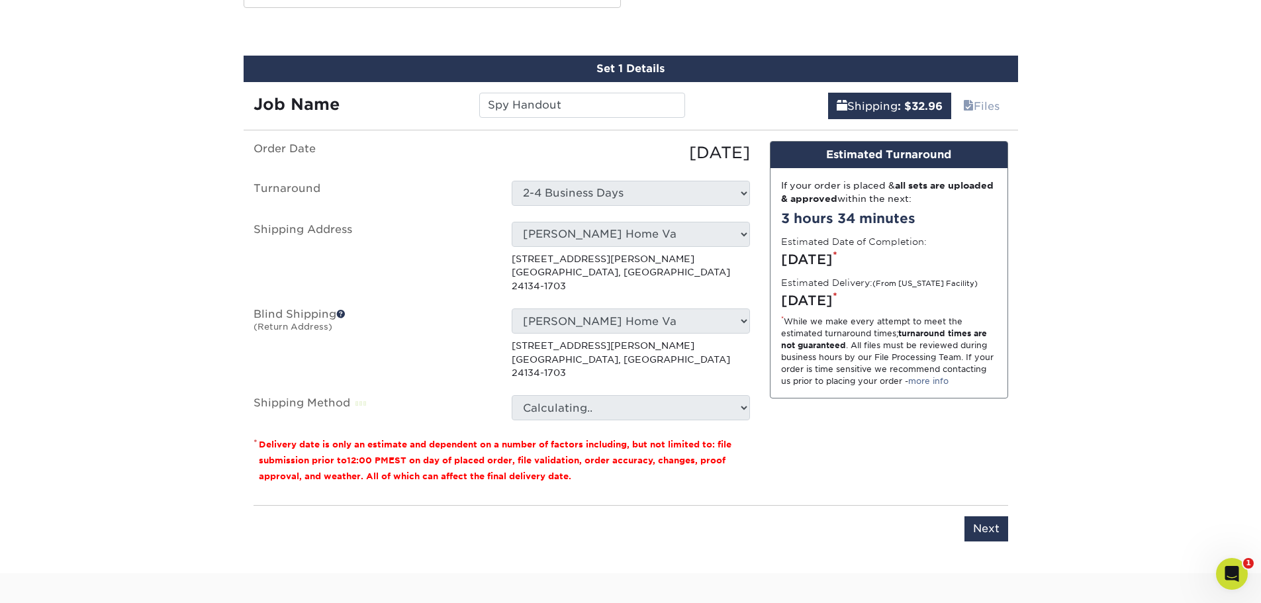
click at [832, 307] on div "Friday, Sep 12th *" at bounding box center [889, 301] width 216 height 20
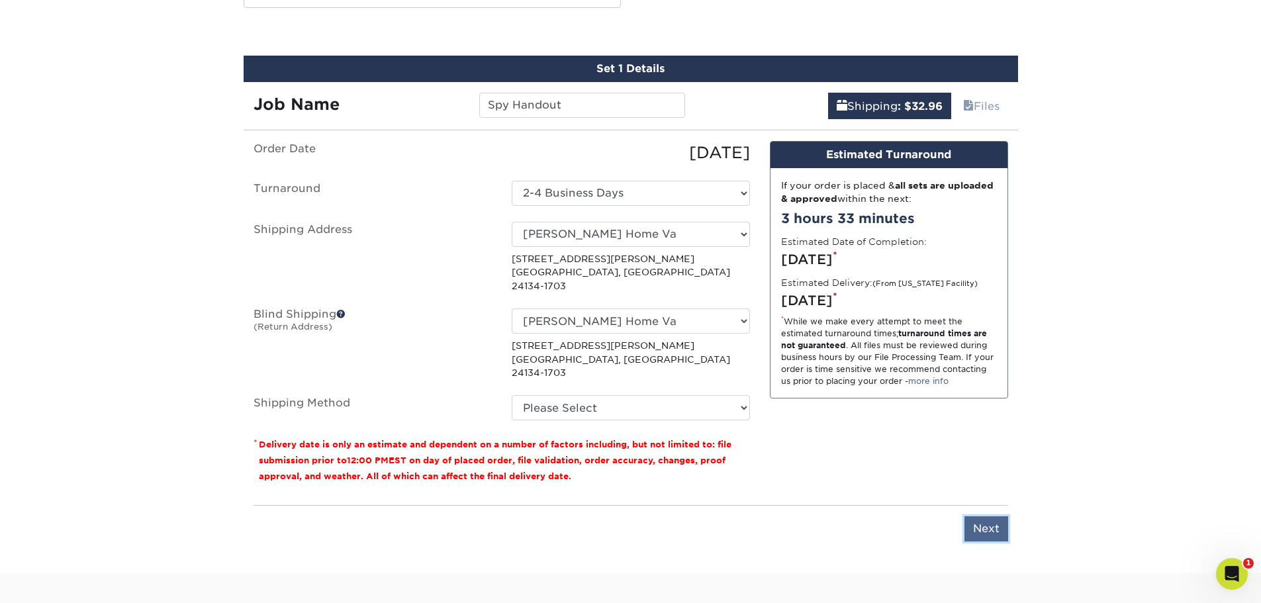
click at [993, 516] on input "Next" at bounding box center [987, 528] width 44 height 25
type input "Next"
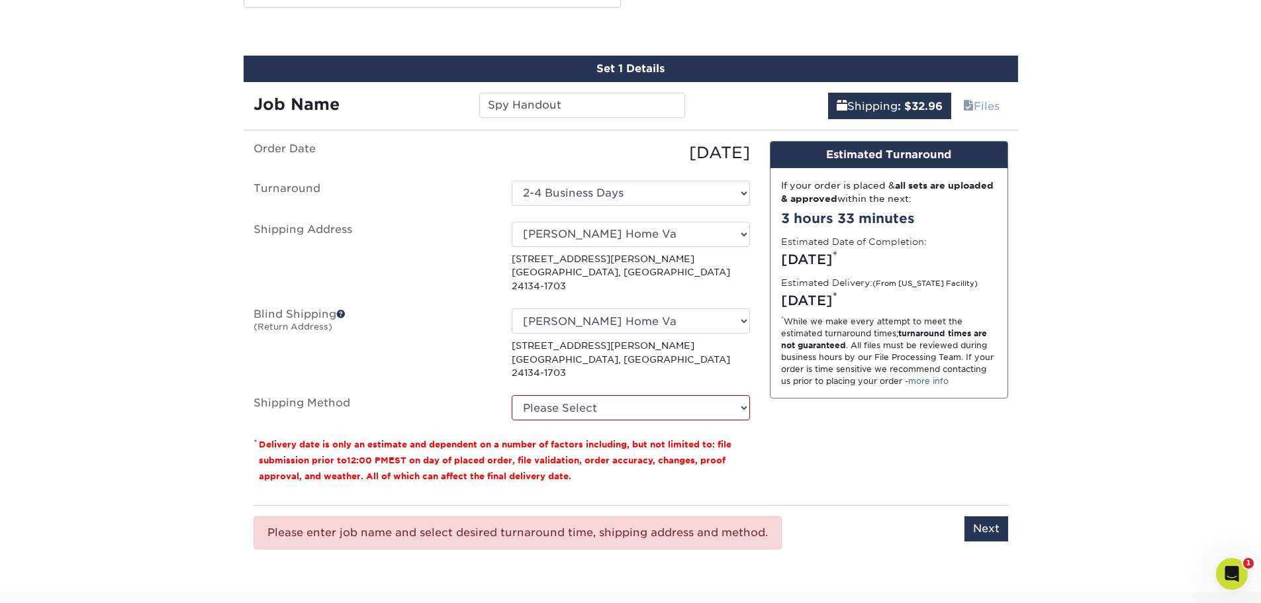
click at [671, 367] on ul "Order Date 09/08/2025 Turnaround Select One 2-4 Business Days 2 Day Next Busine…" at bounding box center [502, 280] width 497 height 279
click at [654, 395] on select "Please Select Ground Shipping (+$32.96) 3 Day Shipping Service (+$37.88) 2 Day …" at bounding box center [631, 407] width 238 height 25
select select "03"
click at [512, 395] on select "Please Select Ground Shipping (+$32.96) 3 Day Shipping Service (+$37.88) 2 Day …" at bounding box center [631, 407] width 238 height 25
click at [983, 516] on input "Next" at bounding box center [987, 528] width 44 height 25
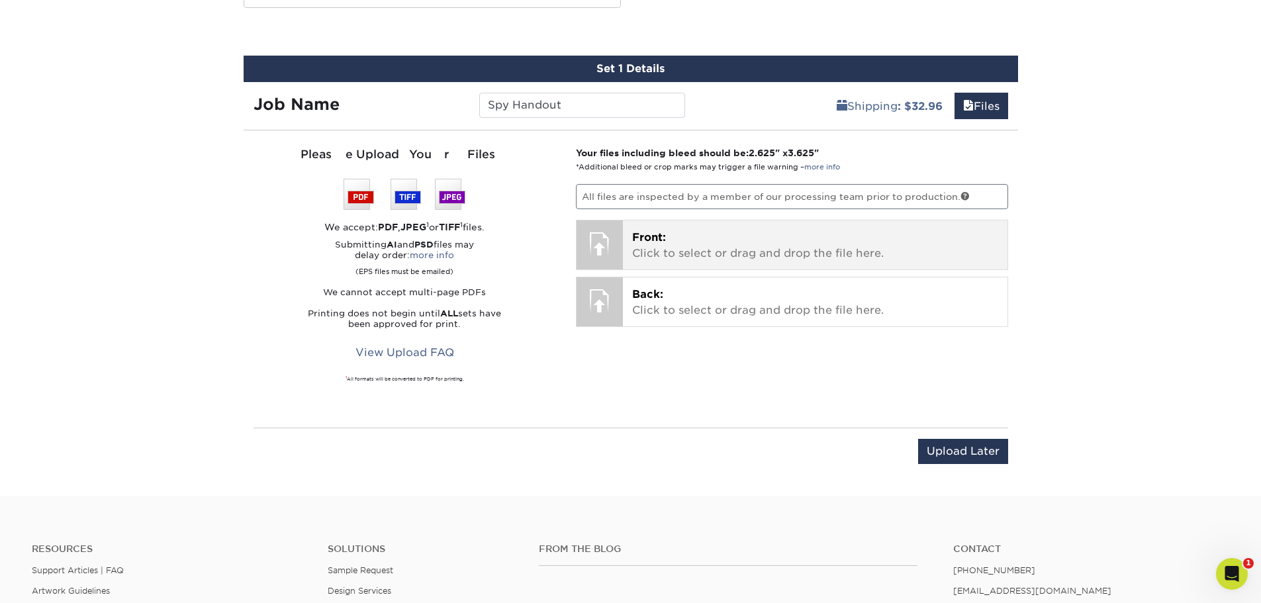
click at [654, 246] on p "Front: Click to select or drag and drop the file here." at bounding box center [815, 246] width 366 height 32
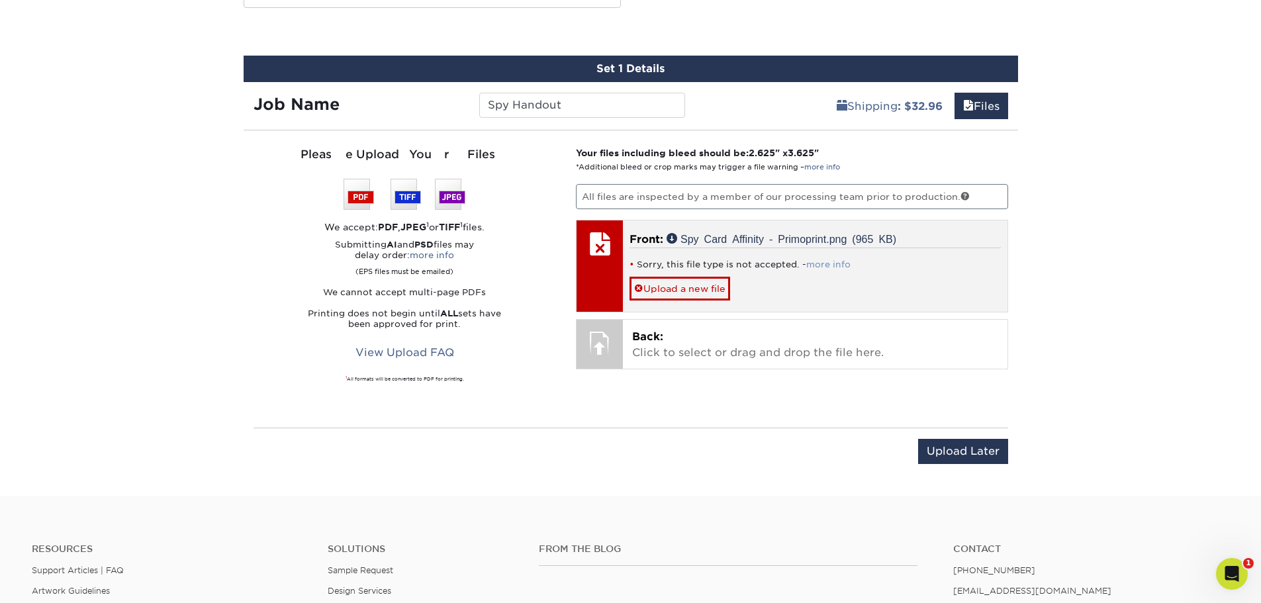
click at [832, 267] on link "more info" at bounding box center [828, 265] width 44 height 10
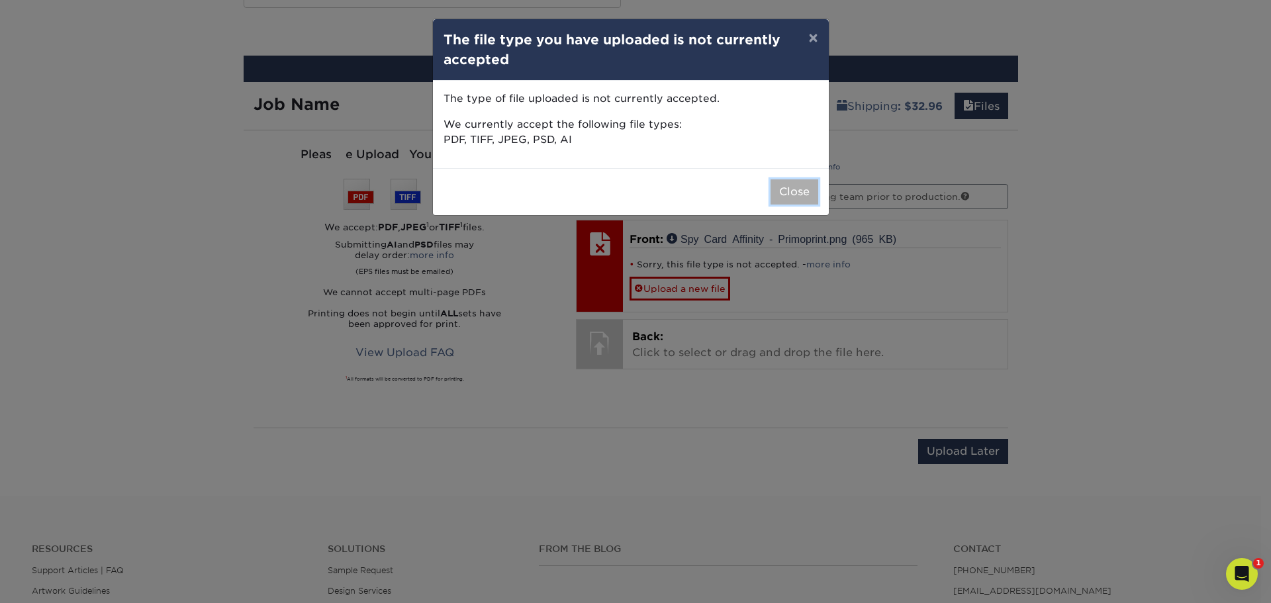
click at [781, 188] on button "Close" at bounding box center [795, 191] width 48 height 25
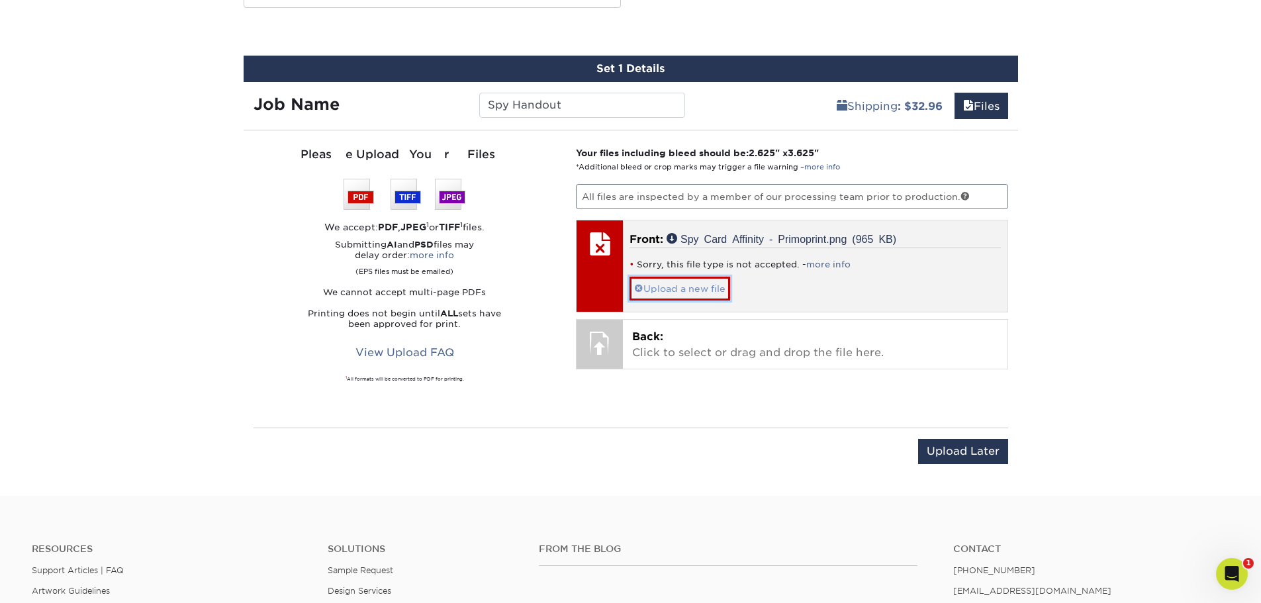
click at [689, 285] on link "Upload a new file" at bounding box center [680, 288] width 101 height 23
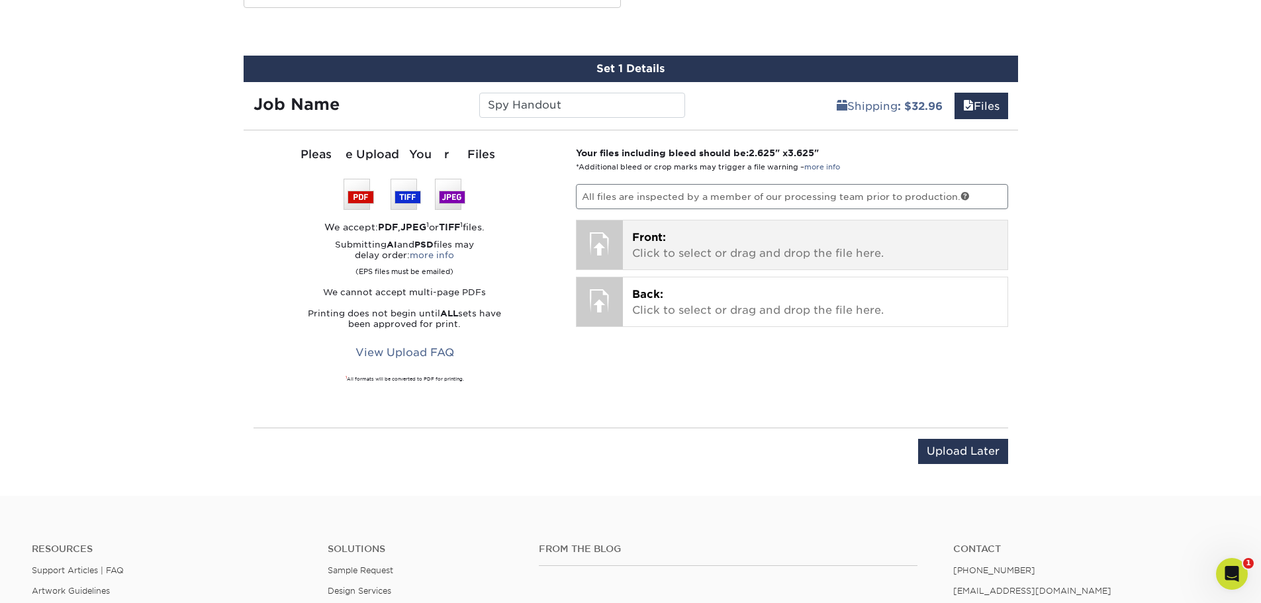
click at [654, 255] on p "Front: Click to select or drag and drop the file here." at bounding box center [815, 246] width 366 height 32
click at [605, 243] on div at bounding box center [600, 243] width 46 height 46
click at [660, 250] on p "Front: Click to select or drag and drop the file here." at bounding box center [815, 246] width 366 height 32
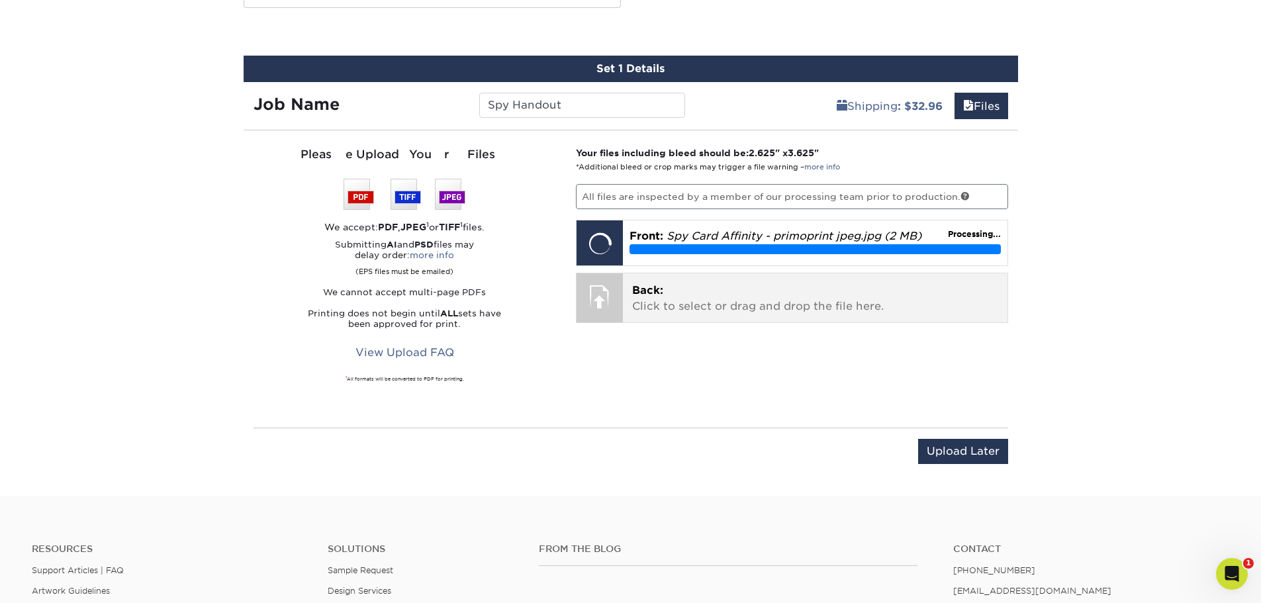
click at [693, 297] on p "Back: Click to select or drag and drop the file here." at bounding box center [815, 299] width 366 height 32
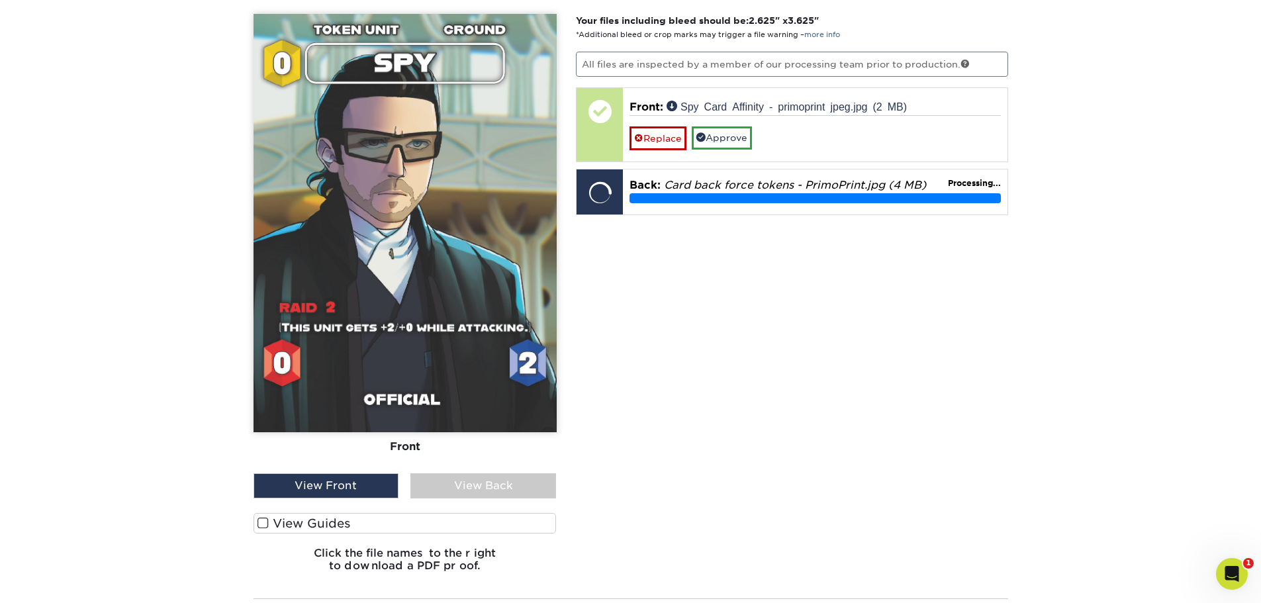
scroll to position [930, 0]
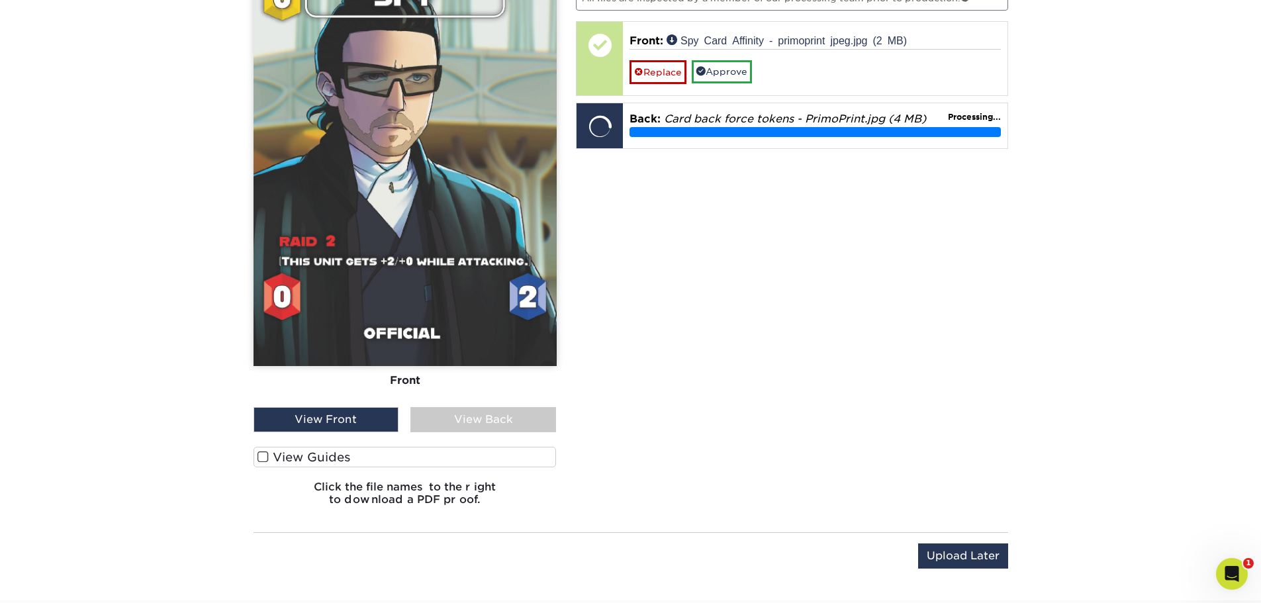
click at [262, 453] on span at bounding box center [263, 457] width 11 height 13
click at [0, 0] on input "View Guides" at bounding box center [0, 0] width 0 height 0
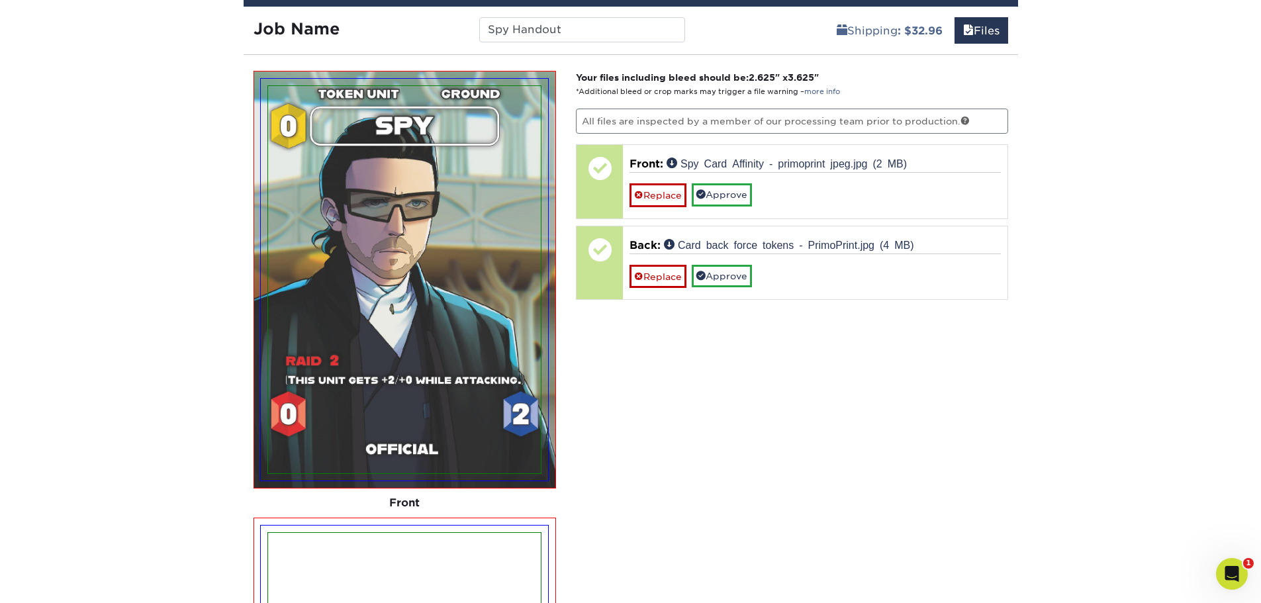
scroll to position [804, 0]
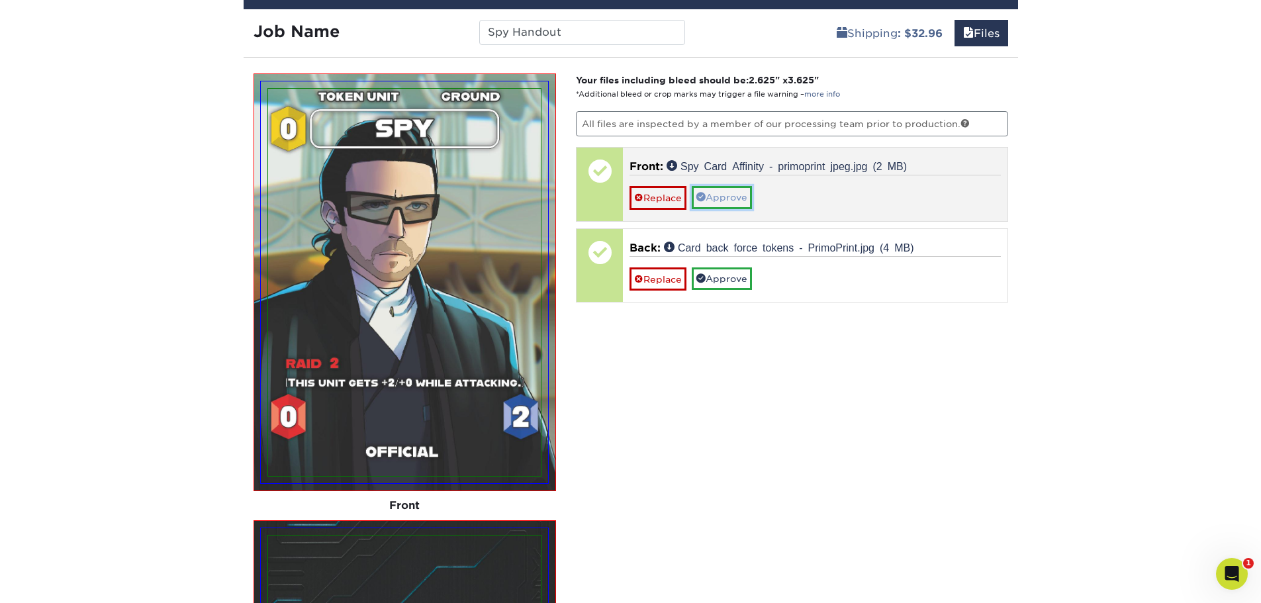
click at [738, 202] on link "Approve" at bounding box center [722, 197] width 60 height 23
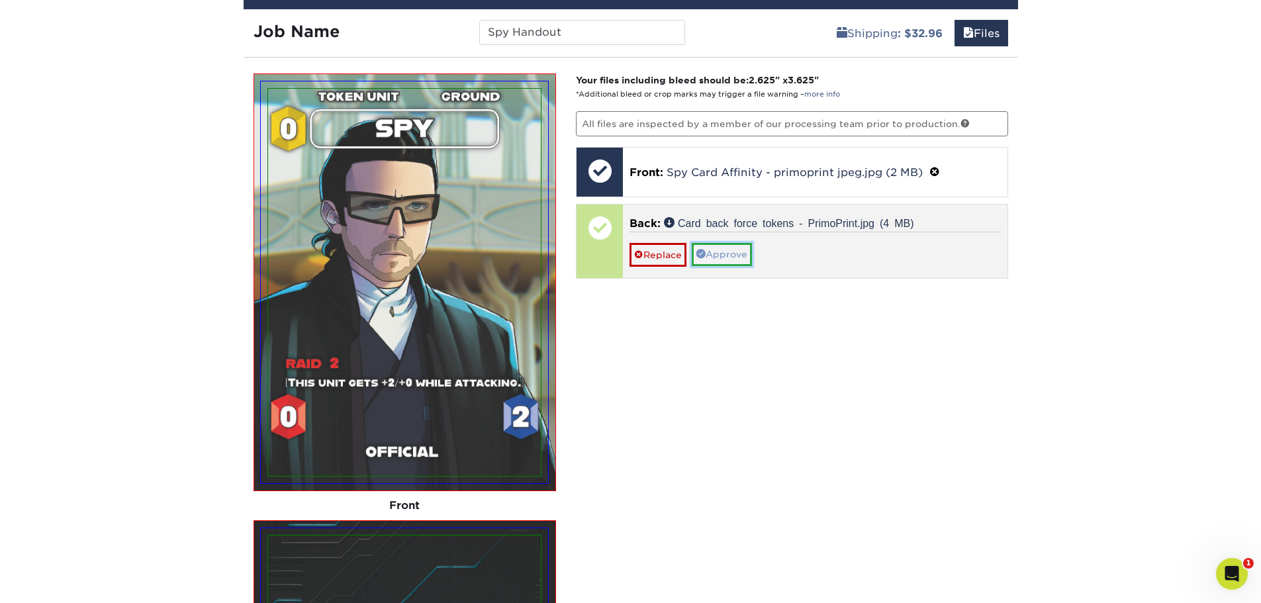
click at [738, 252] on link "Approve" at bounding box center [722, 254] width 60 height 23
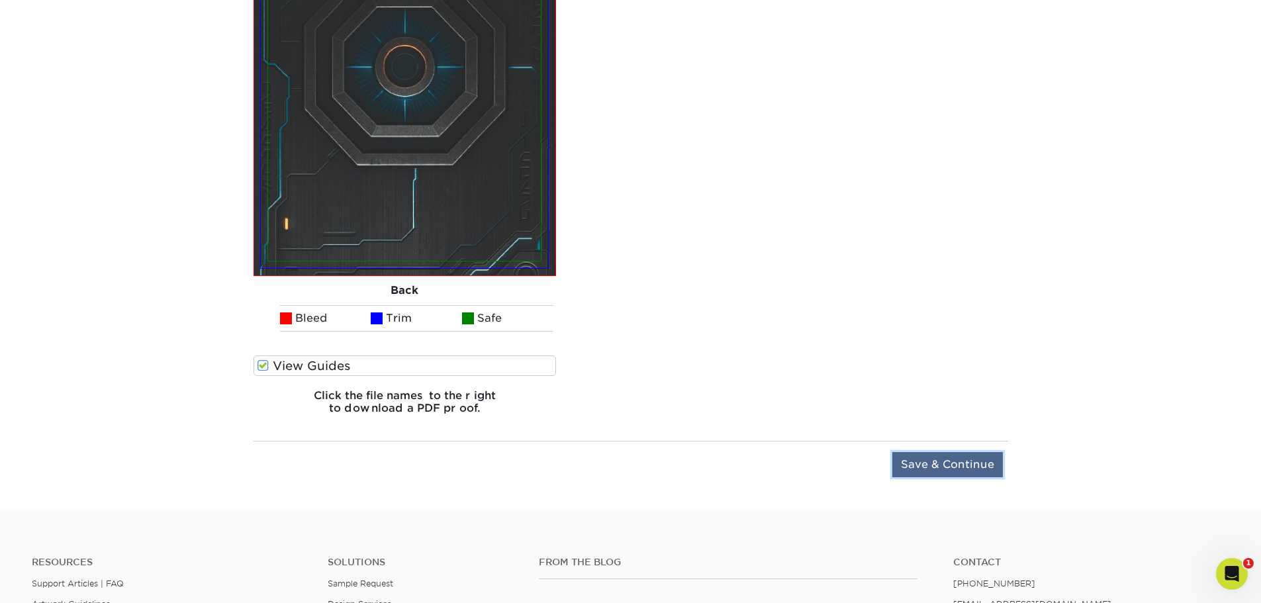
click at [941, 466] on input "Save & Continue" at bounding box center [948, 464] width 111 height 25
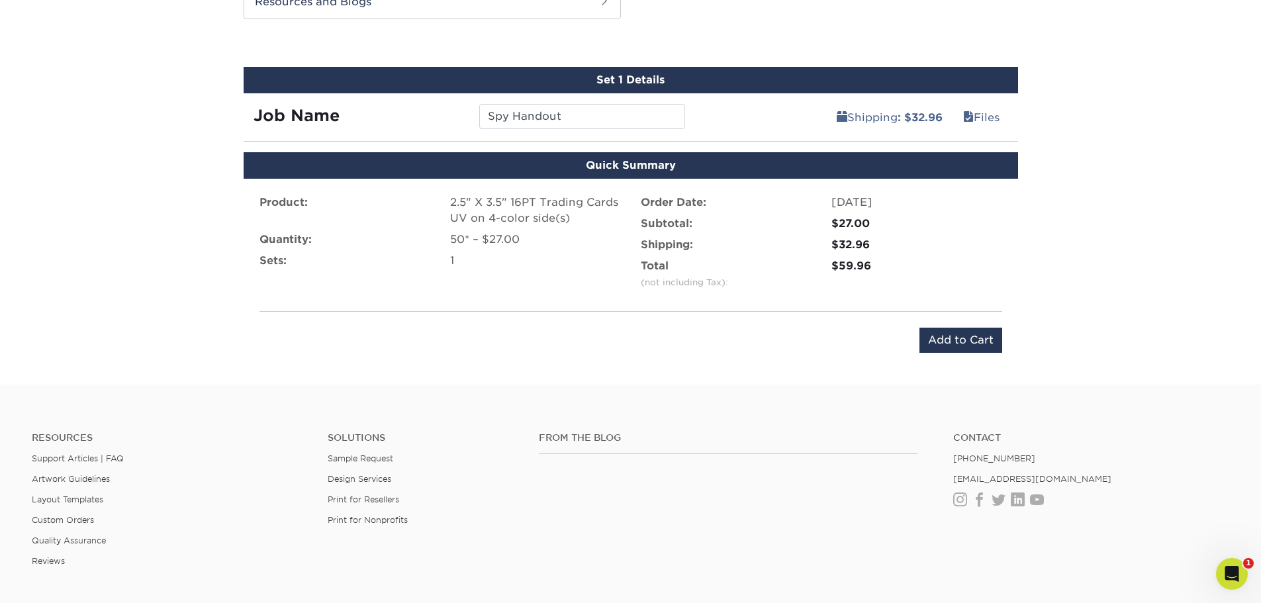
scroll to position [690, 0]
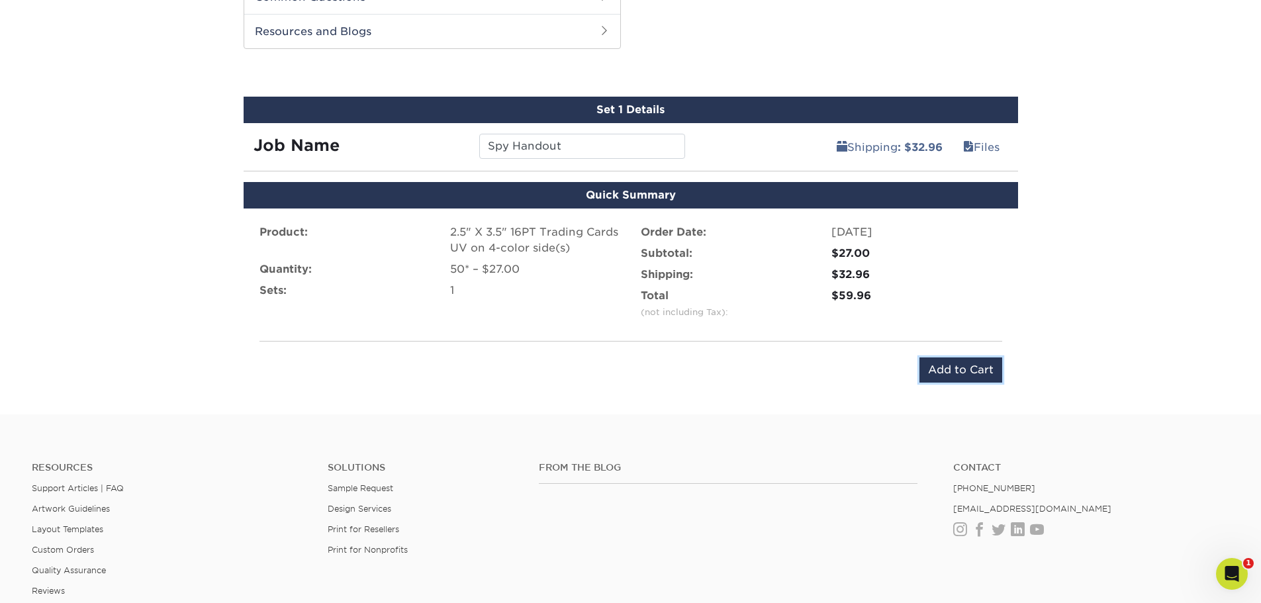
click at [955, 365] on input "Add to Cart" at bounding box center [961, 370] width 83 height 25
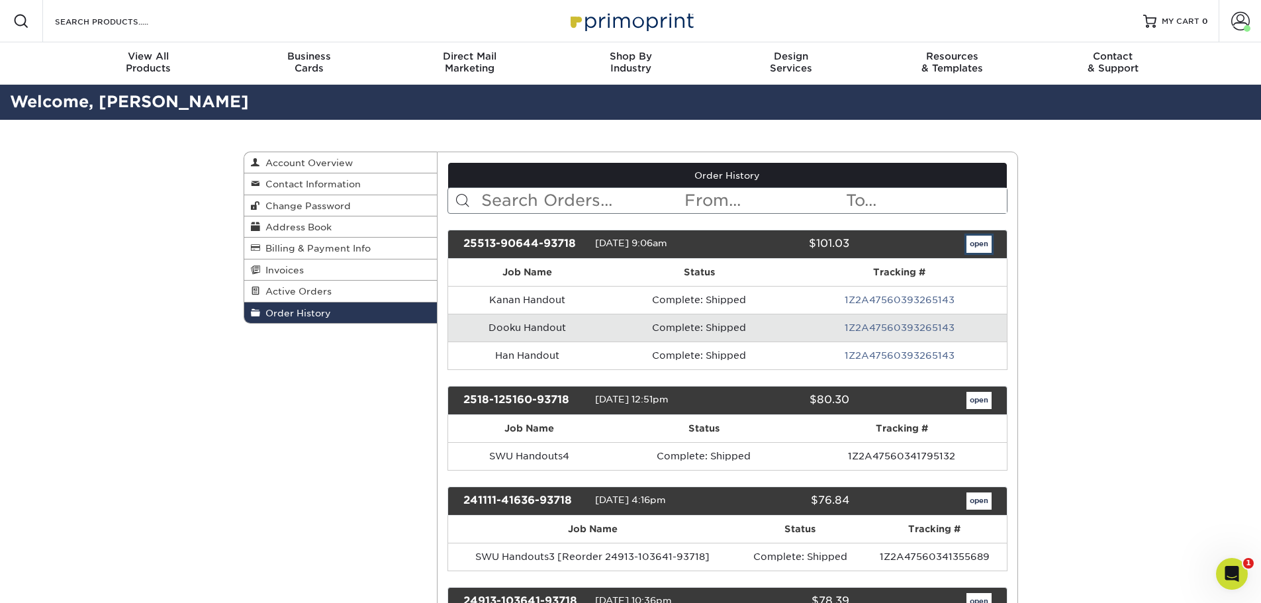
click at [983, 241] on link "open" at bounding box center [979, 244] width 25 height 17
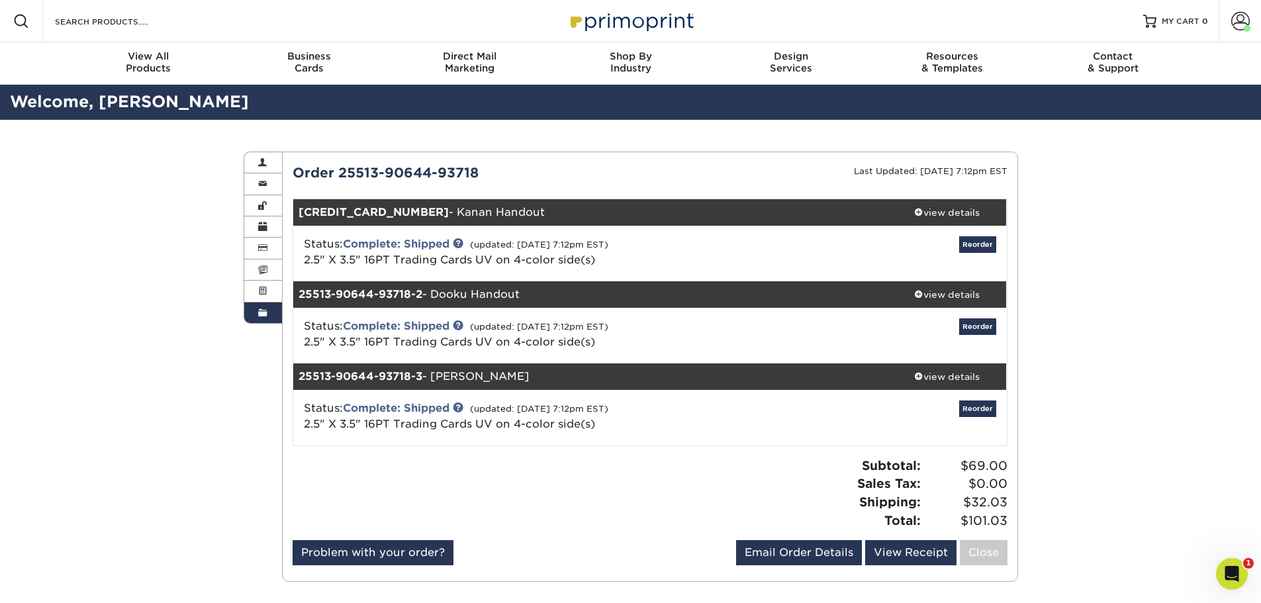
scroll to position [66, 0]
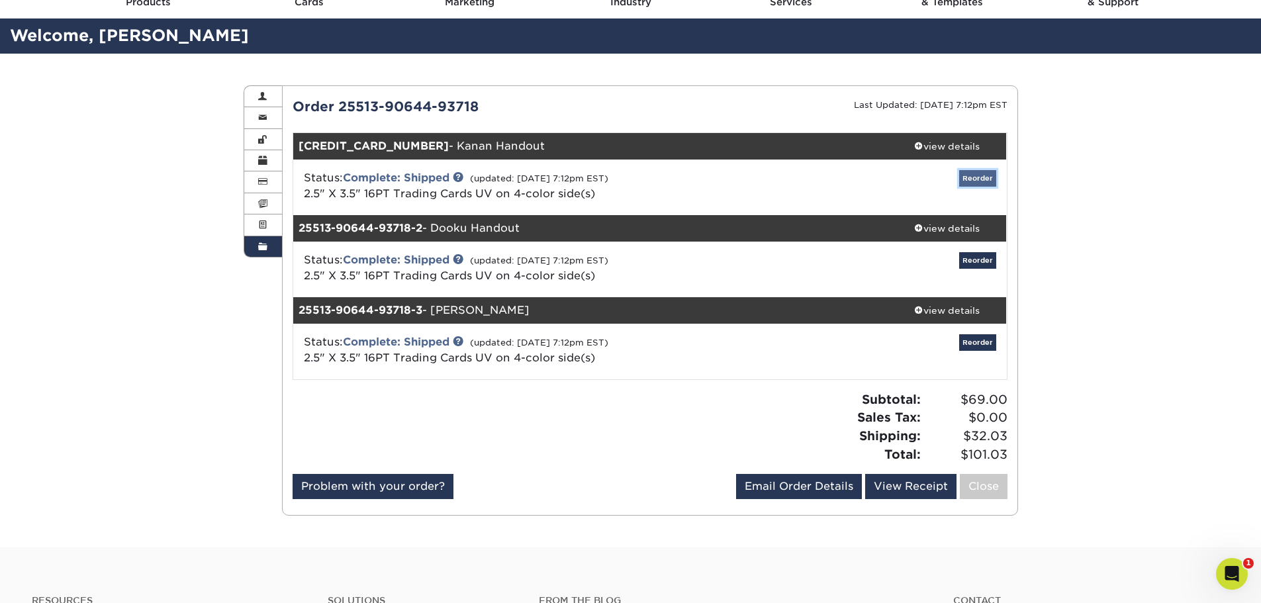
click at [969, 175] on link "Reorder" at bounding box center [977, 178] width 37 height 17
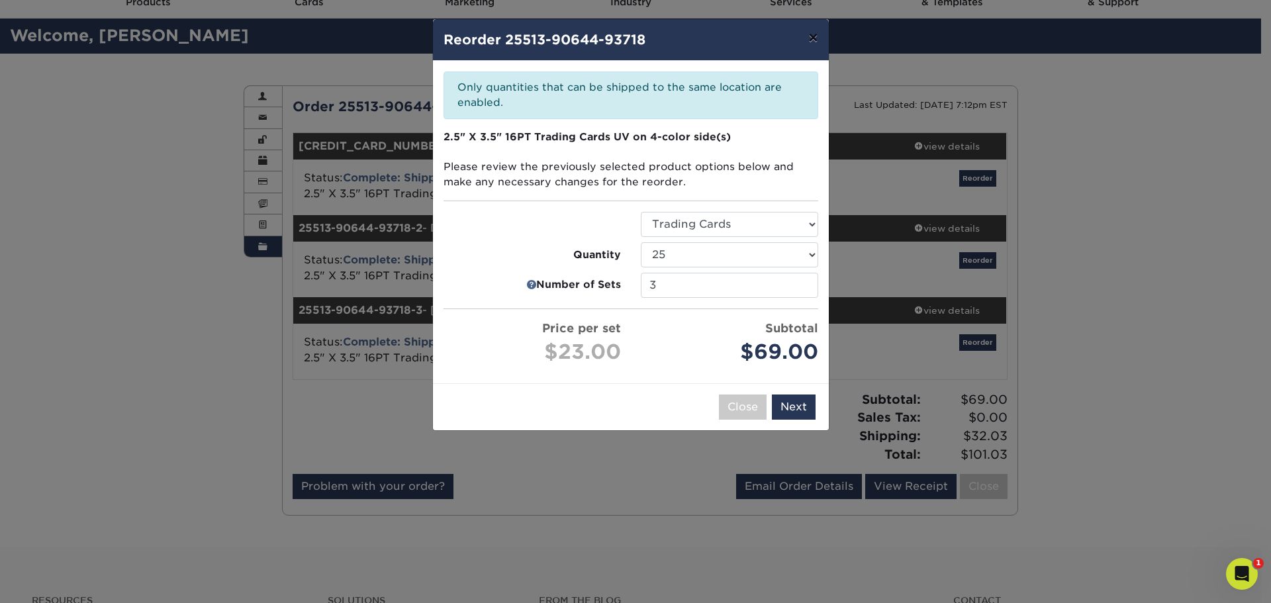
click at [815, 36] on button "×" at bounding box center [813, 37] width 30 height 37
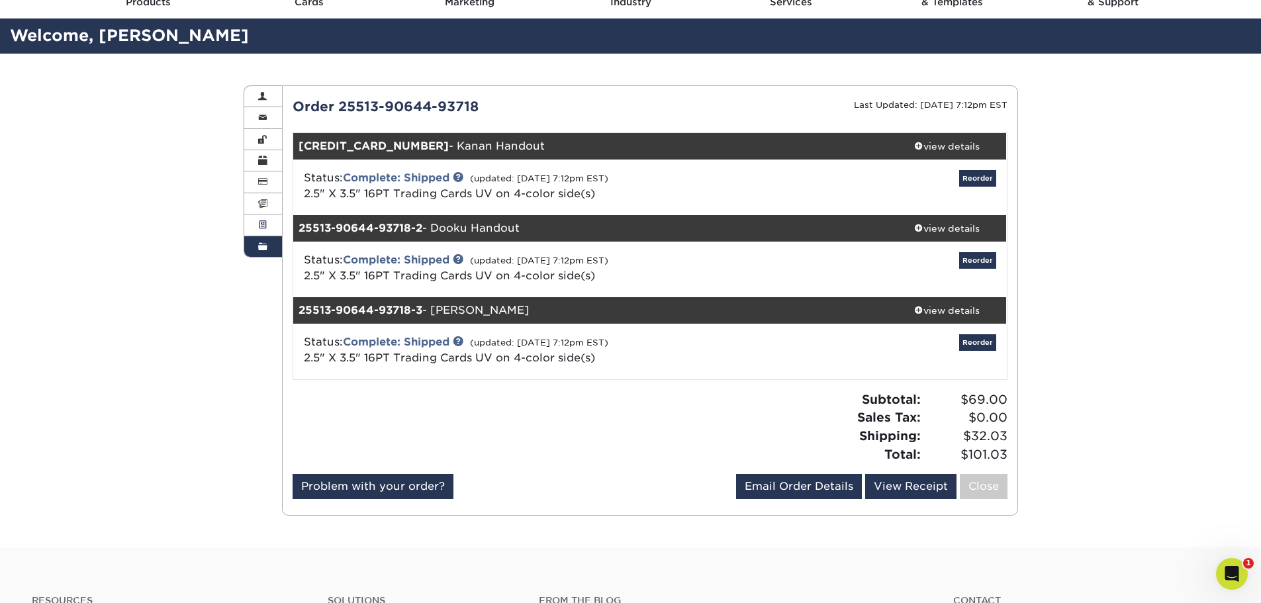
click at [260, 223] on span at bounding box center [262, 225] width 9 height 11
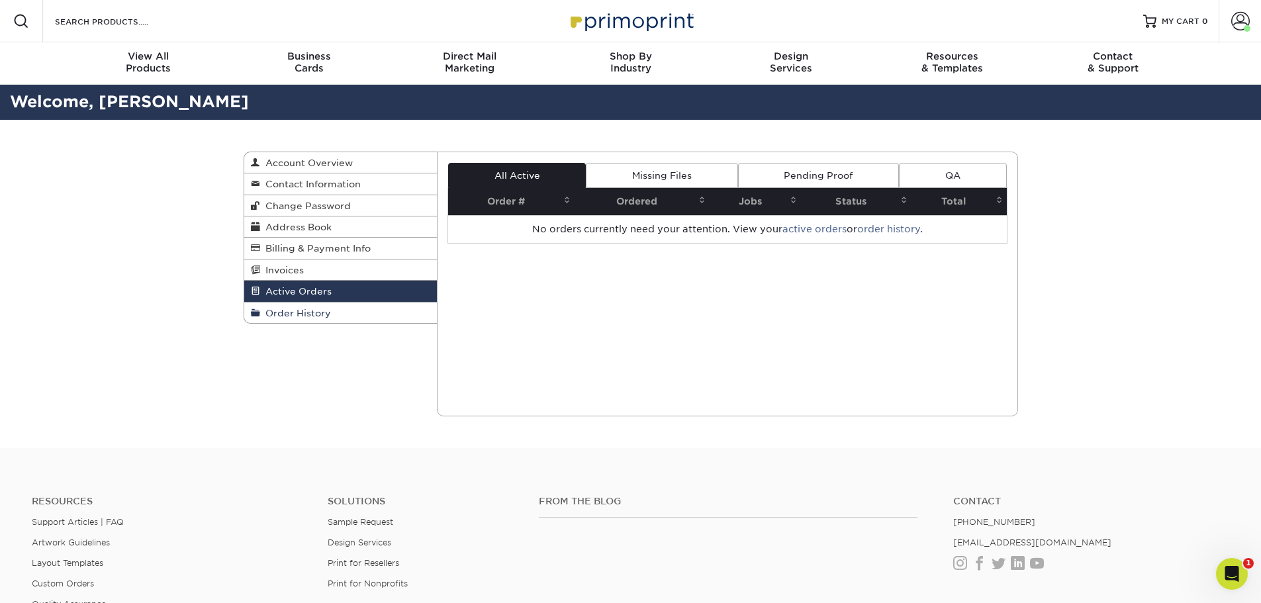
click at [283, 312] on span "Order History" at bounding box center [295, 313] width 71 height 11
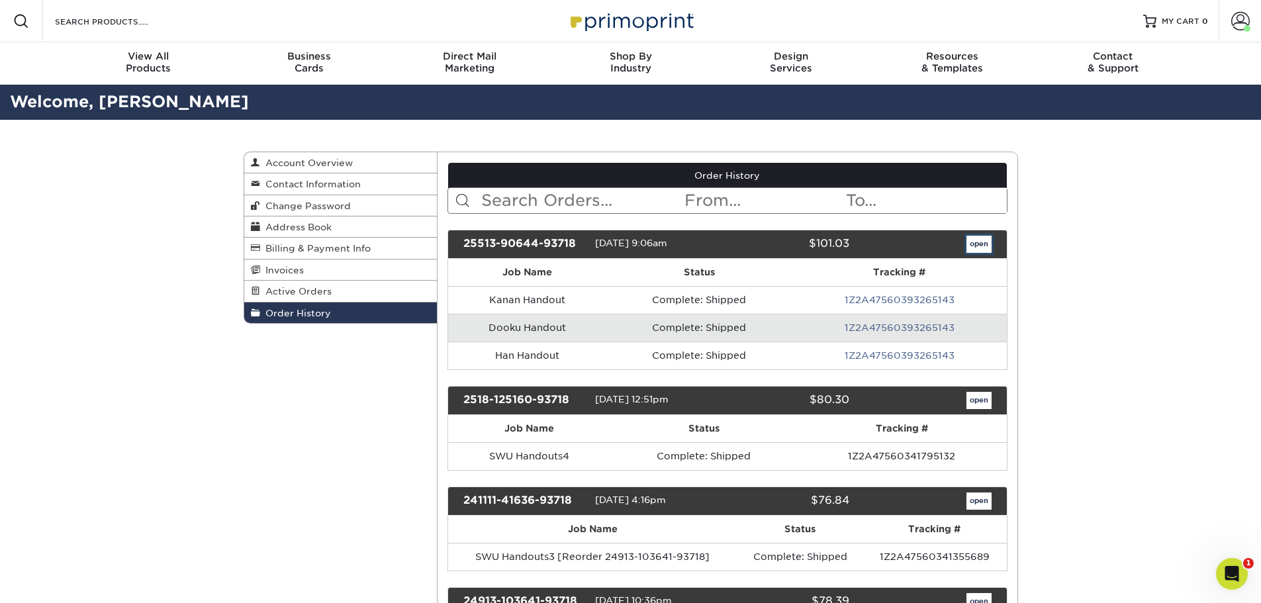
click at [982, 240] on link "open" at bounding box center [979, 244] width 25 height 17
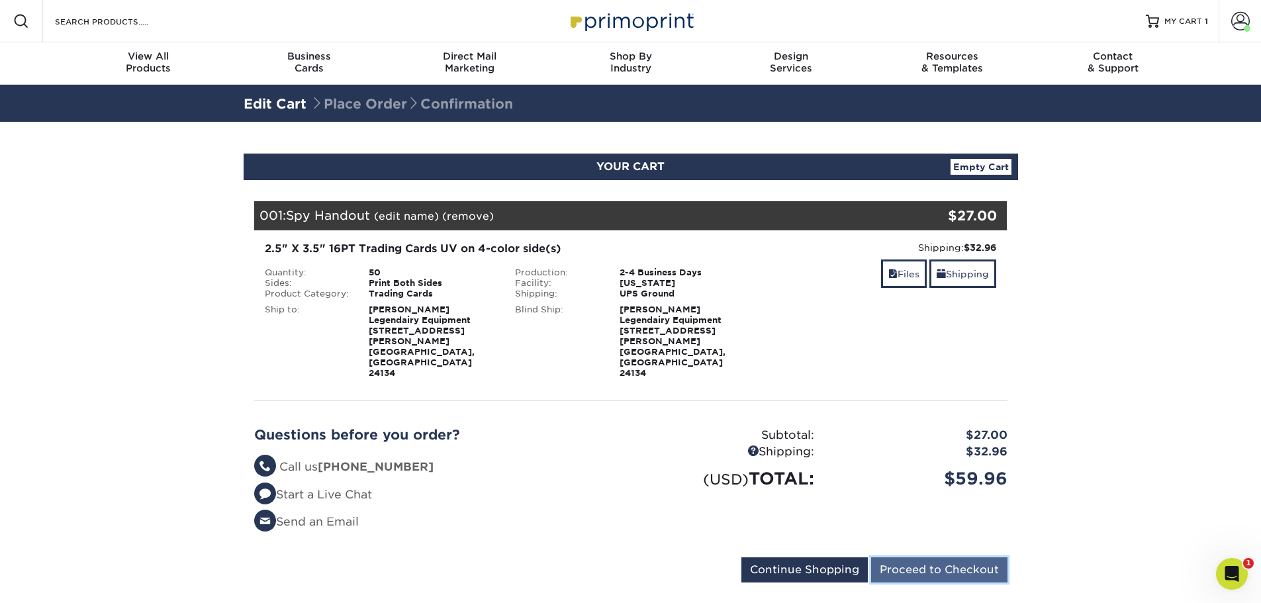
click at [938, 558] on input "Proceed to Checkout" at bounding box center [939, 570] width 136 height 25
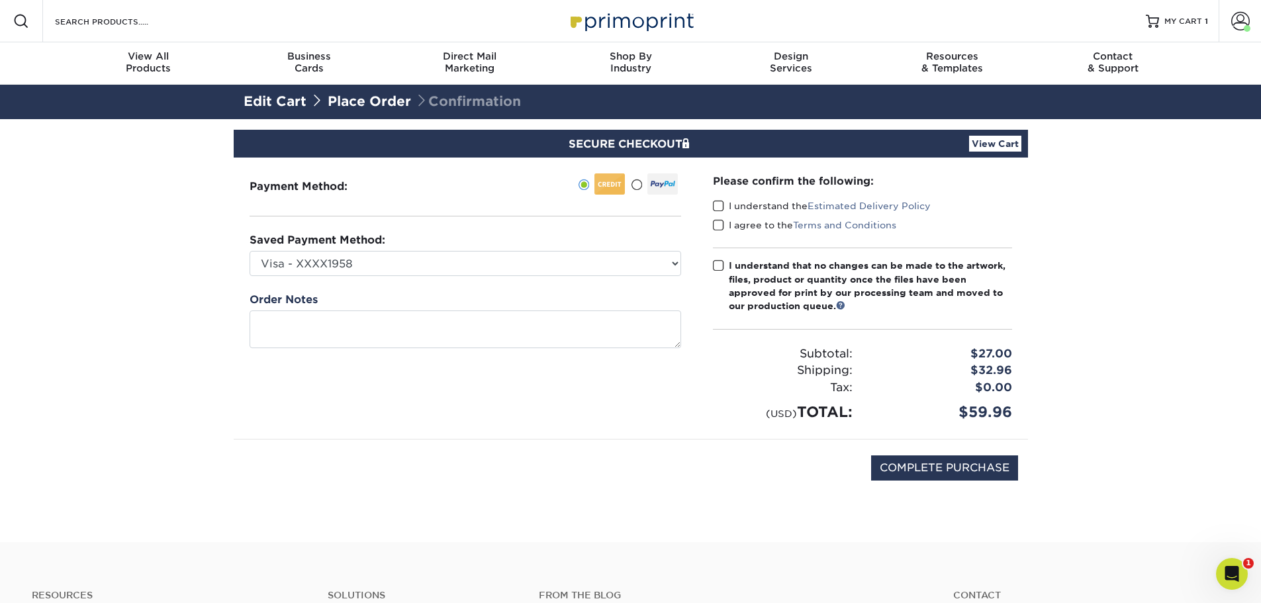
click at [719, 205] on span at bounding box center [718, 206] width 11 height 13
click at [0, 0] on input "I understand the Estimated Delivery Policy" at bounding box center [0, 0] width 0 height 0
click at [718, 229] on span at bounding box center [718, 225] width 11 height 13
click at [0, 0] on input "I agree to the Terms and Conditions" at bounding box center [0, 0] width 0 height 0
click at [720, 264] on span at bounding box center [718, 266] width 11 height 13
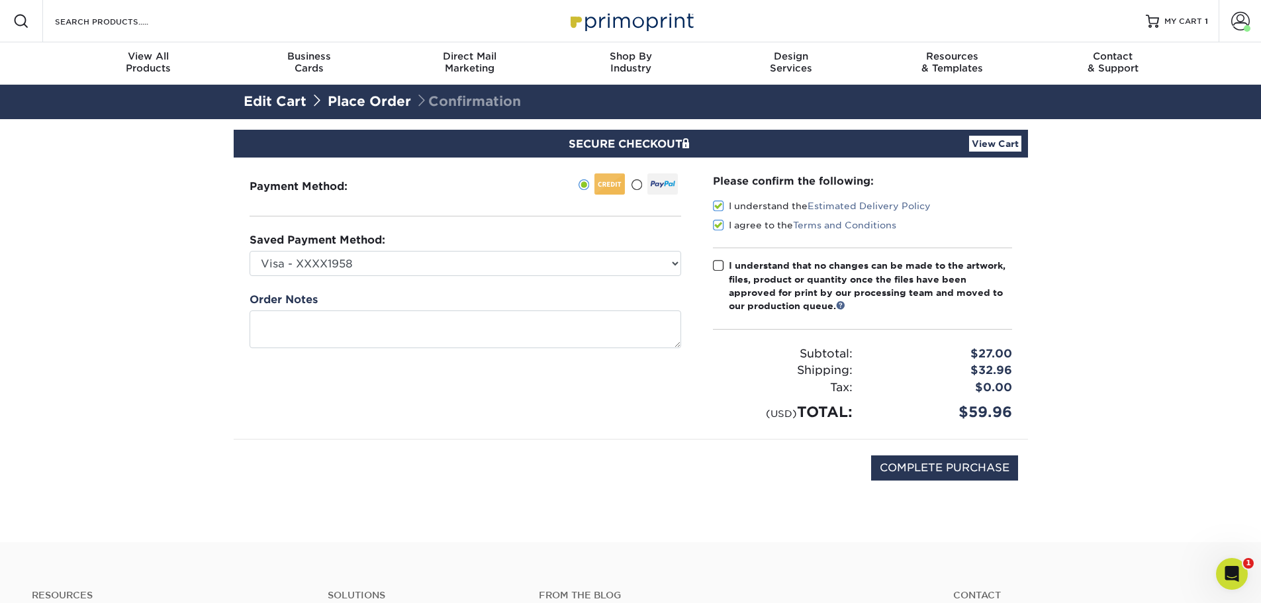
click at [0, 0] on input "I understand that no changes can be made to the artwork, files, product or quan…" at bounding box center [0, 0] width 0 height 0
click at [942, 471] on input "COMPLETE PURCHASE" at bounding box center [944, 468] width 147 height 25
type input "PROCESSING, PLEASE WAIT..."
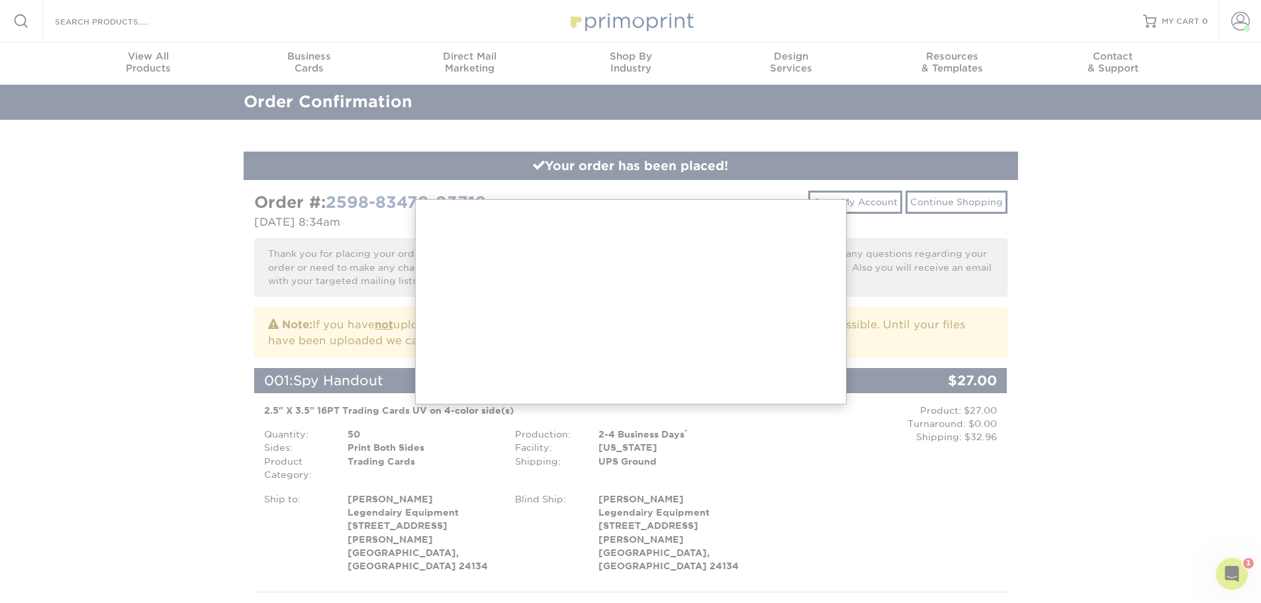
click at [1117, 327] on div at bounding box center [630, 590] width 1261 height 1181
click at [1046, 313] on div at bounding box center [630, 590] width 1261 height 1181
